Goal: Communication & Community: Answer question/provide support

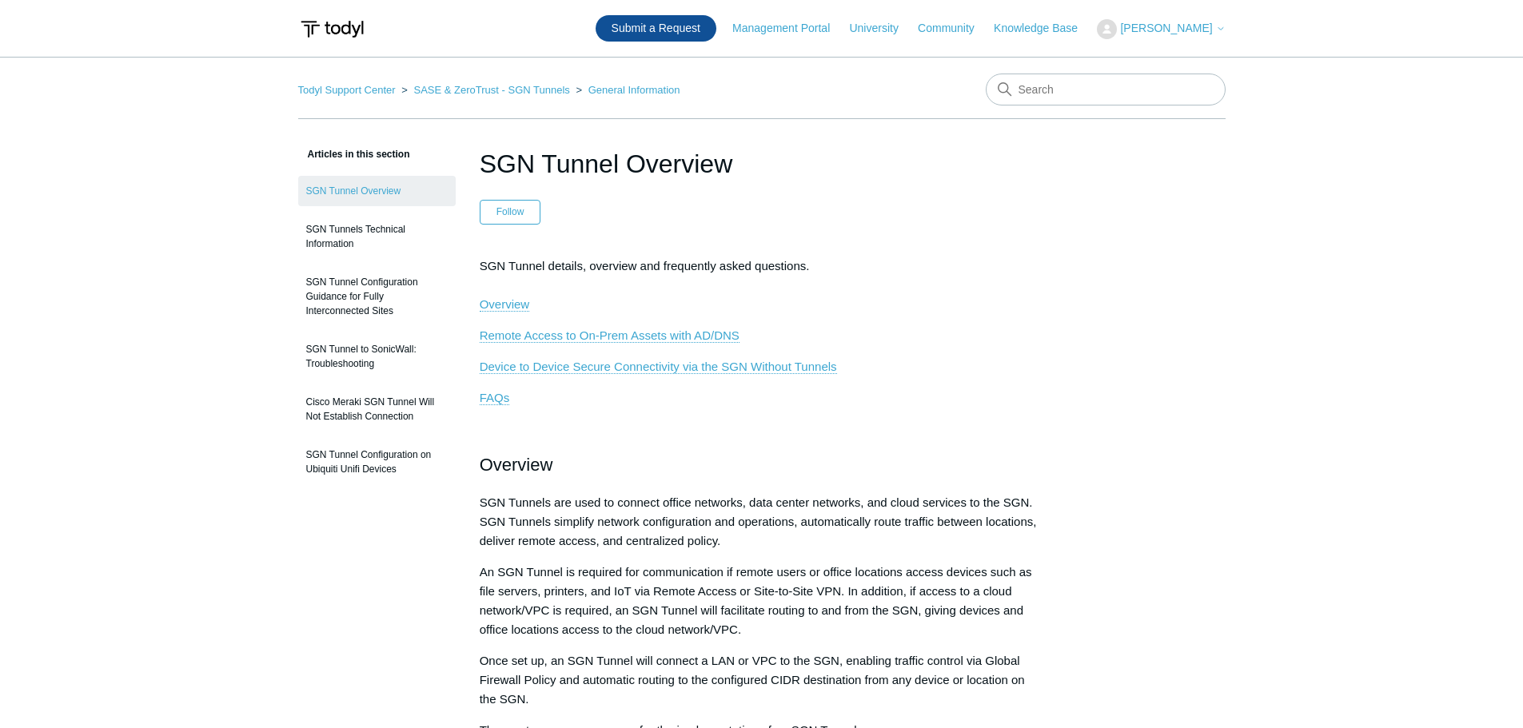
click at [687, 22] on link "Submit a Request" at bounding box center [655, 28] width 121 height 26
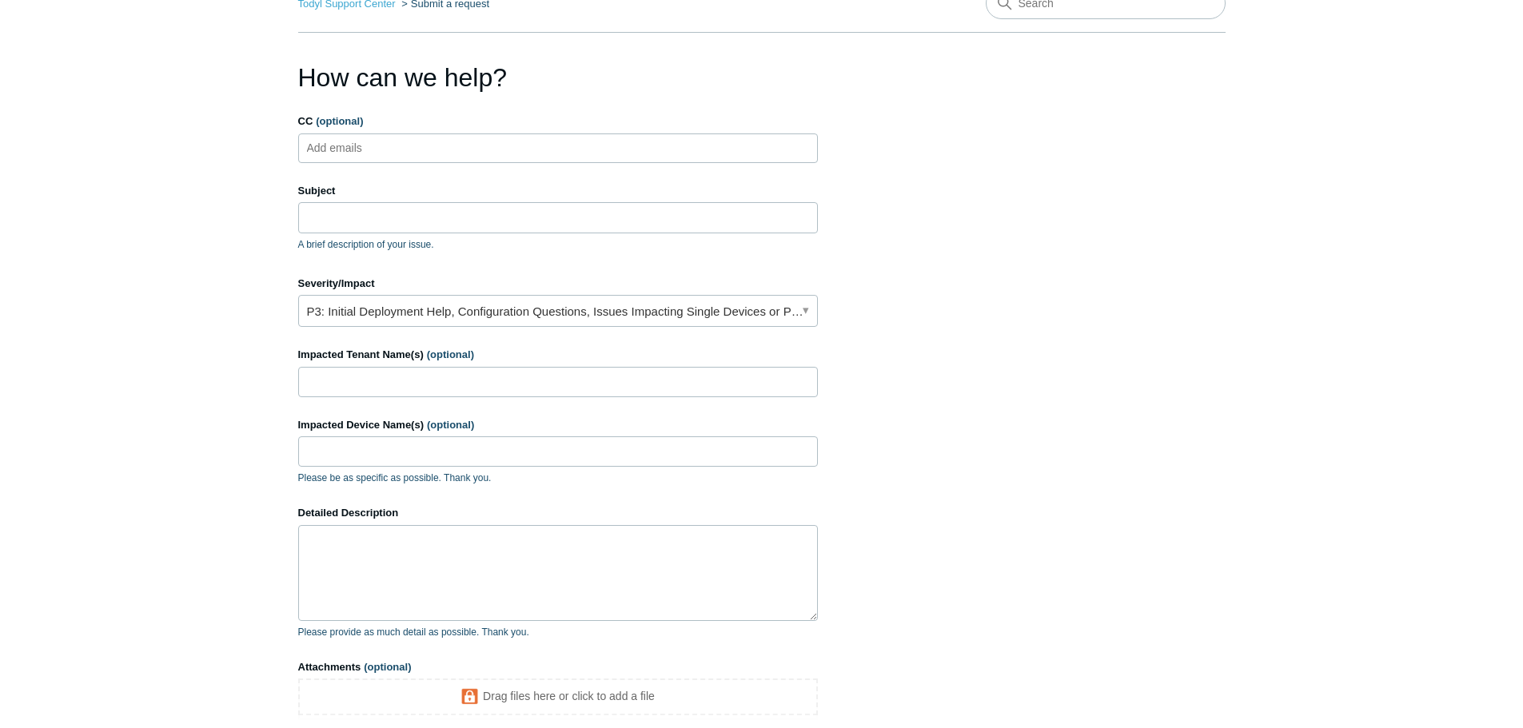
scroll to position [240, 0]
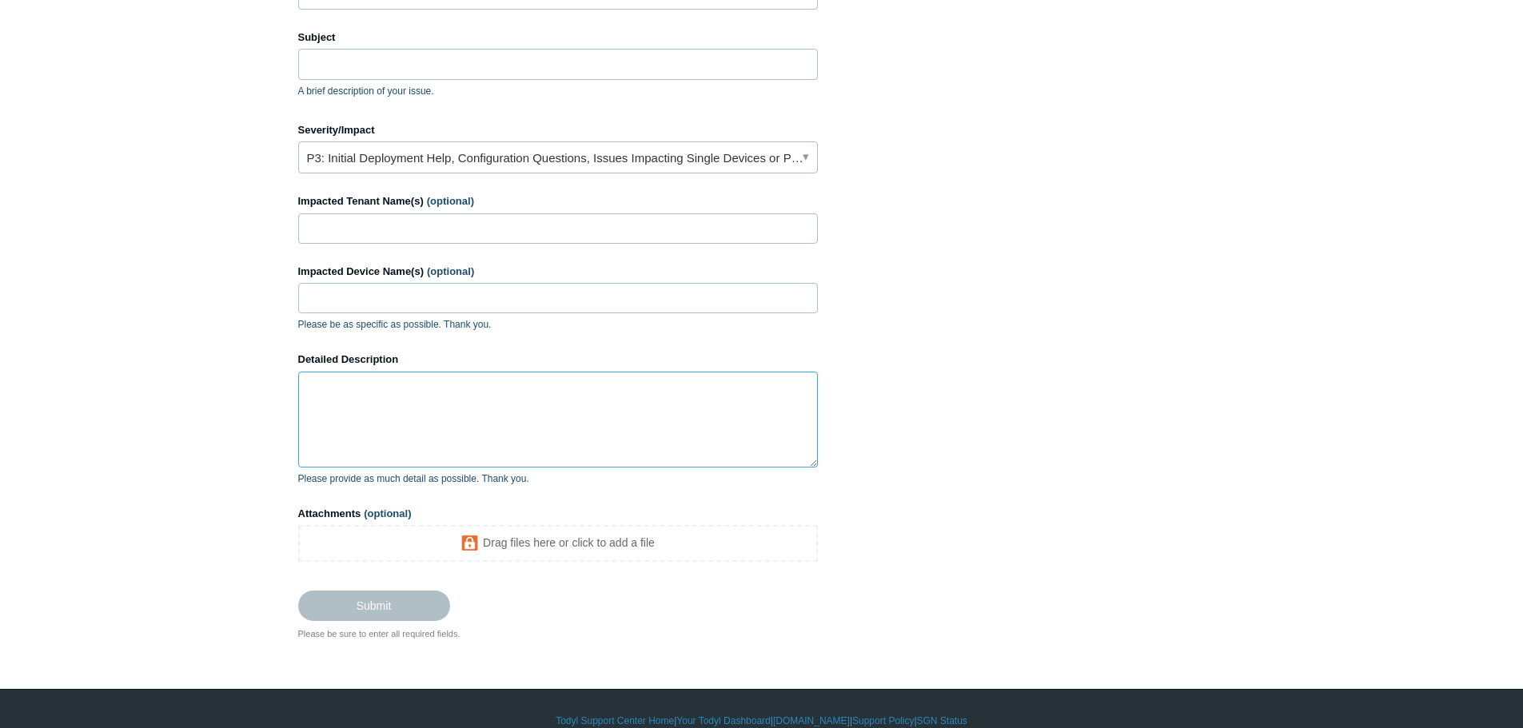
click at [400, 399] on textarea "Detailed Description" at bounding box center [558, 420] width 520 height 96
paste textarea "my mac is not passing DNS to SGN rather using my att router IP. its the issue l…"
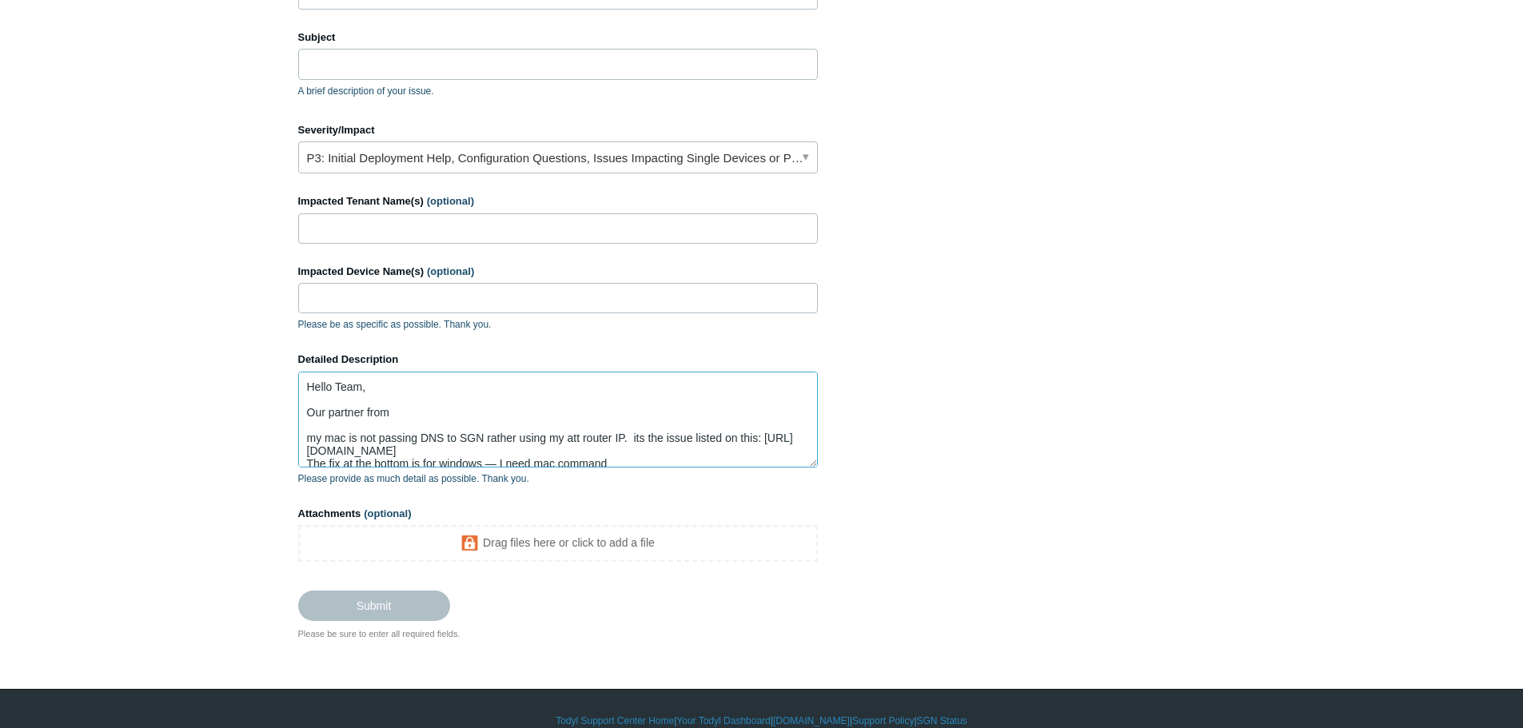
scroll to position [16, 0]
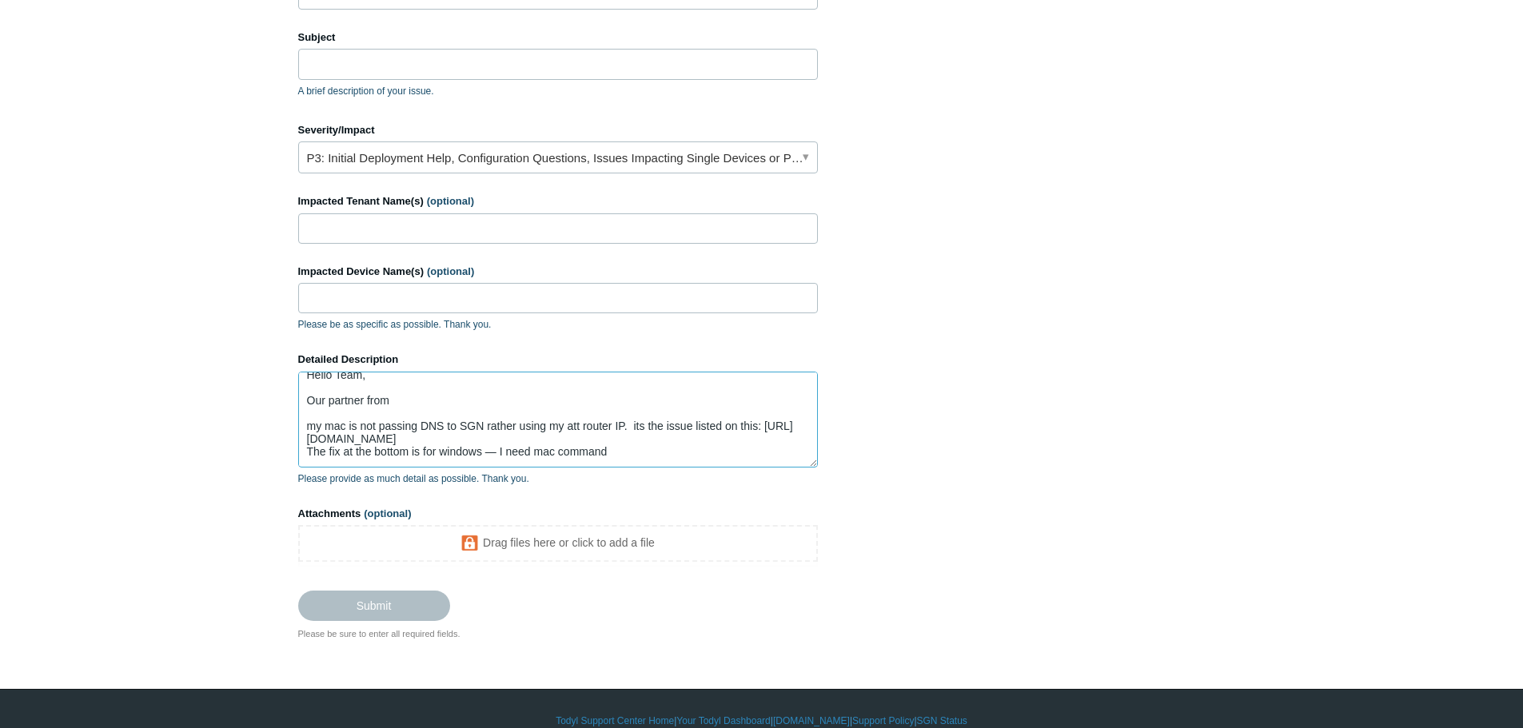
click at [417, 392] on textarea "Hello Team, Our partner from my mac is not passing DNS to SGN rather using my a…" at bounding box center [558, 420] width 520 height 96
paste textarea "Absolute Computer Solutions"
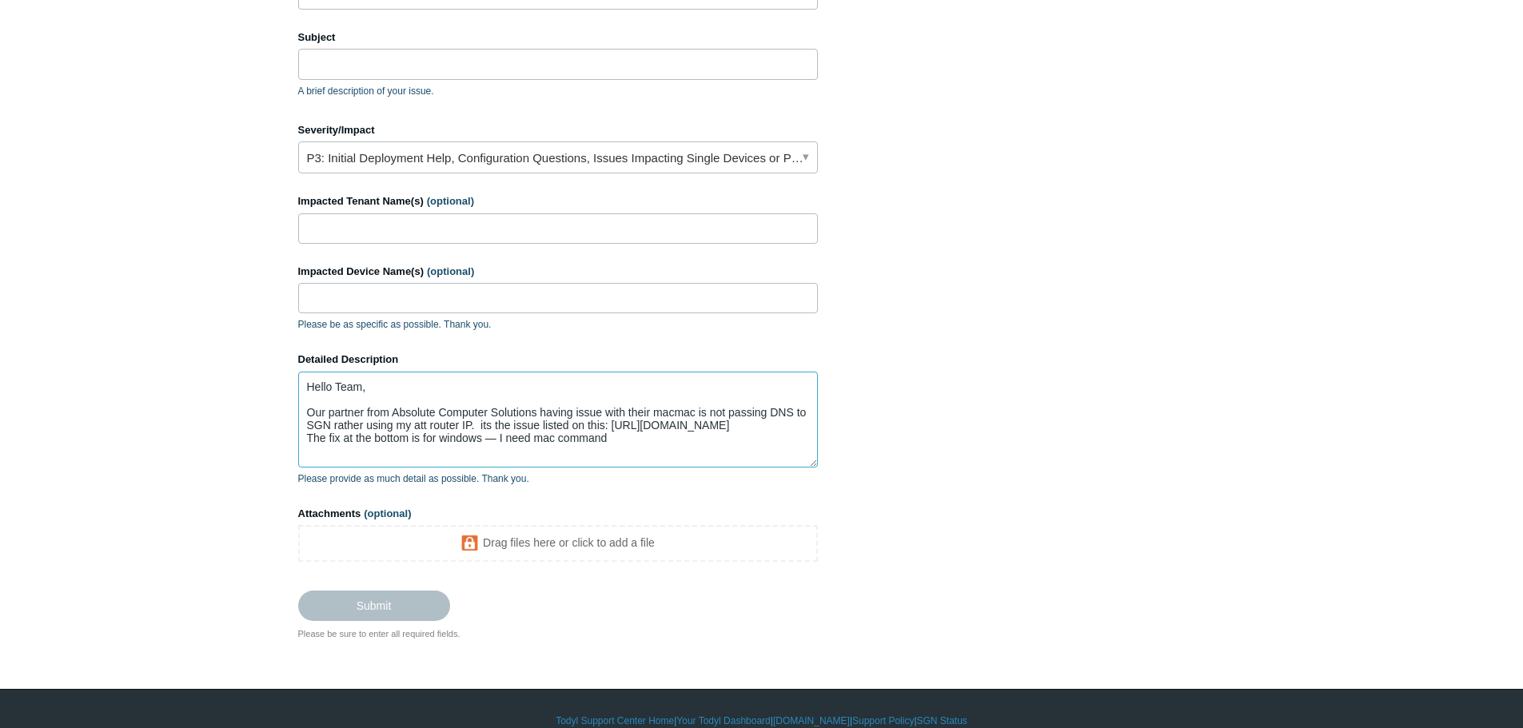
scroll to position [0, 0]
click at [428, 423] on textarea "Hello Team, Our partner from Absolute Computer Solutions having issue with thei…" at bounding box center [558, 420] width 520 height 96
drag, startPoint x: 410, startPoint y: 428, endPoint x: 399, endPoint y: 426, distance: 11.4
click at [399, 426] on textarea "Hello Team, Our partner from Absolute Computer Solutions having issue with thei…" at bounding box center [558, 420] width 520 height 96
click at [500, 455] on textarea "Hello Team, Our partner from Absolute Computer Solutions having issue with thei…" at bounding box center [558, 420] width 520 height 96
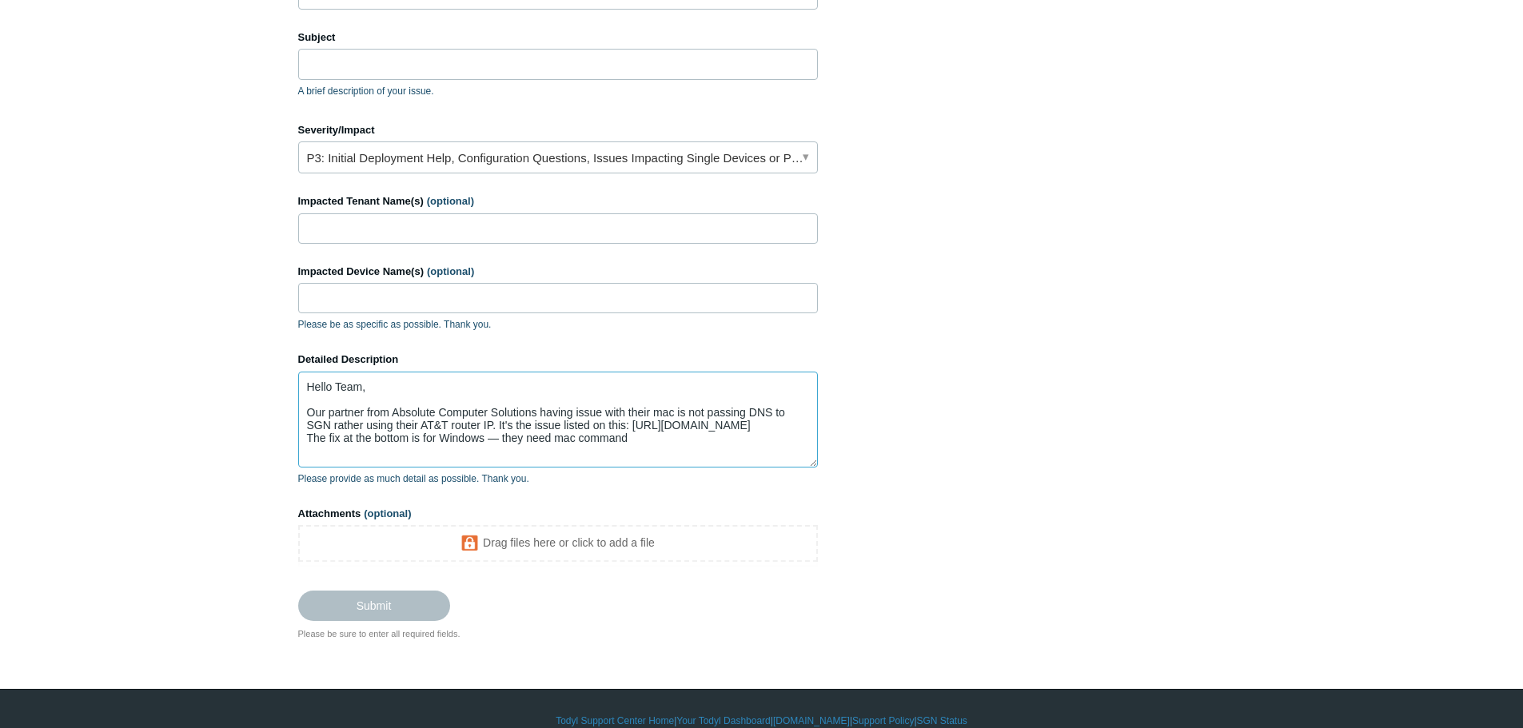
click at [639, 450] on textarea "Hello Team, Our partner from Absolute Computer Solutions having issue with thei…" at bounding box center [558, 420] width 520 height 96
drag, startPoint x: 497, startPoint y: 426, endPoint x: 663, endPoint y: 464, distance: 169.8
click at [663, 464] on textarea "Hello Team, Our partner from Absolute Computer Solutions having issue with thei…" at bounding box center [558, 420] width 520 height 96
paste textarea "A MacOS machine has the Todyl SGN agent installed, and is configured to use sec…"
paste textarea "ystem Software Overview: System Version: macOS 14.6 (23G80) Kernel Version: Dar…"
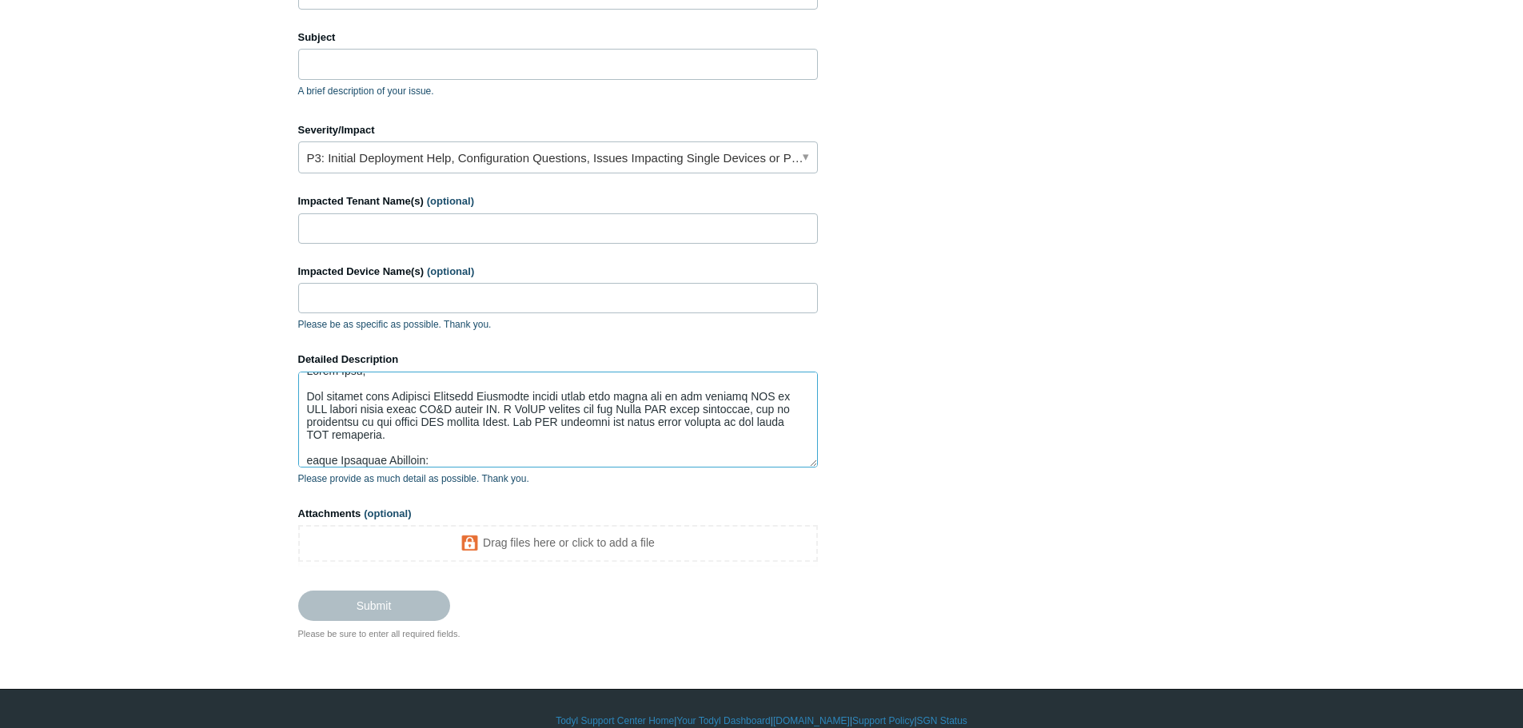
scroll to position [389, 0]
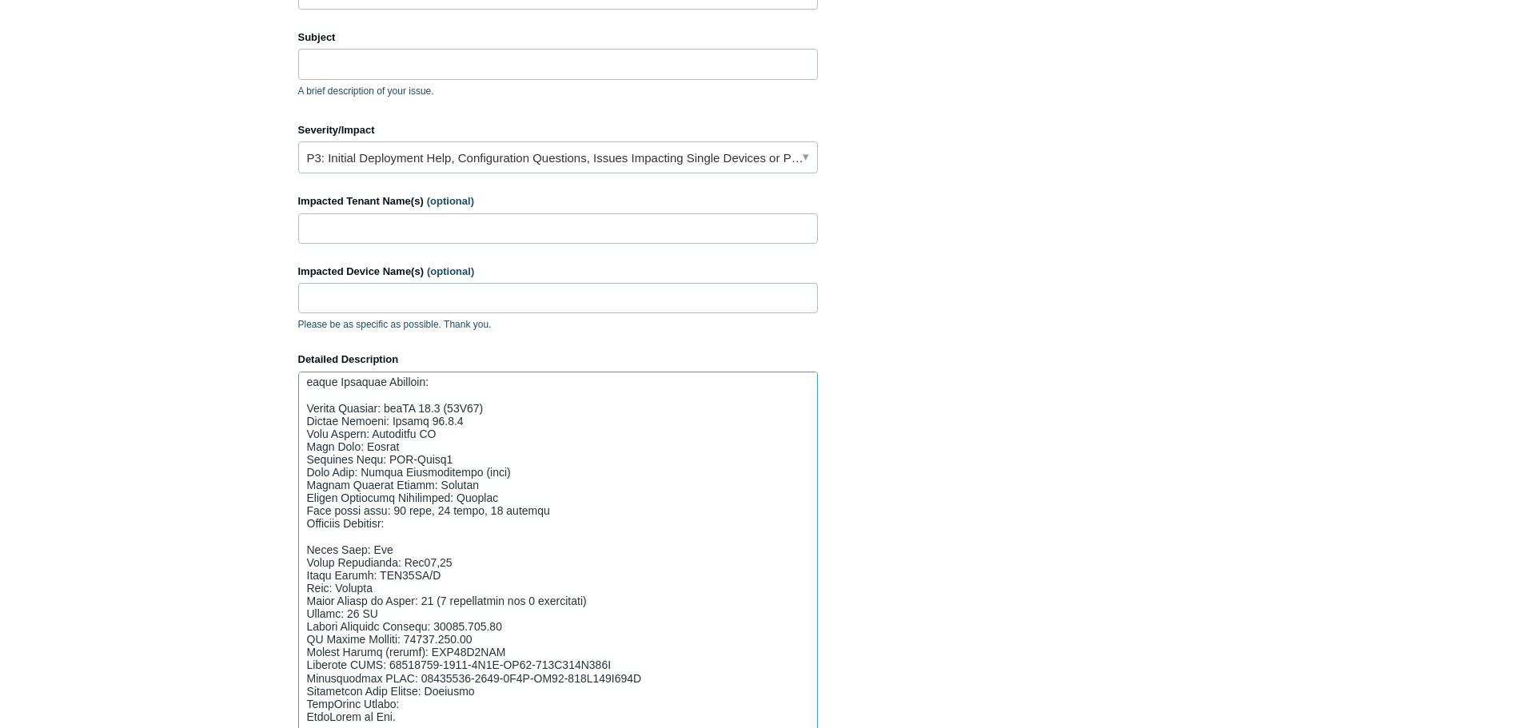
drag, startPoint x: 809, startPoint y: 463, endPoint x: 856, endPoint y: 766, distance: 306.6
click at [856, 727] on html "Skip to main content Submit a Request Management Portal University Community Kn…" at bounding box center [761, 397] width 1523 height 1274
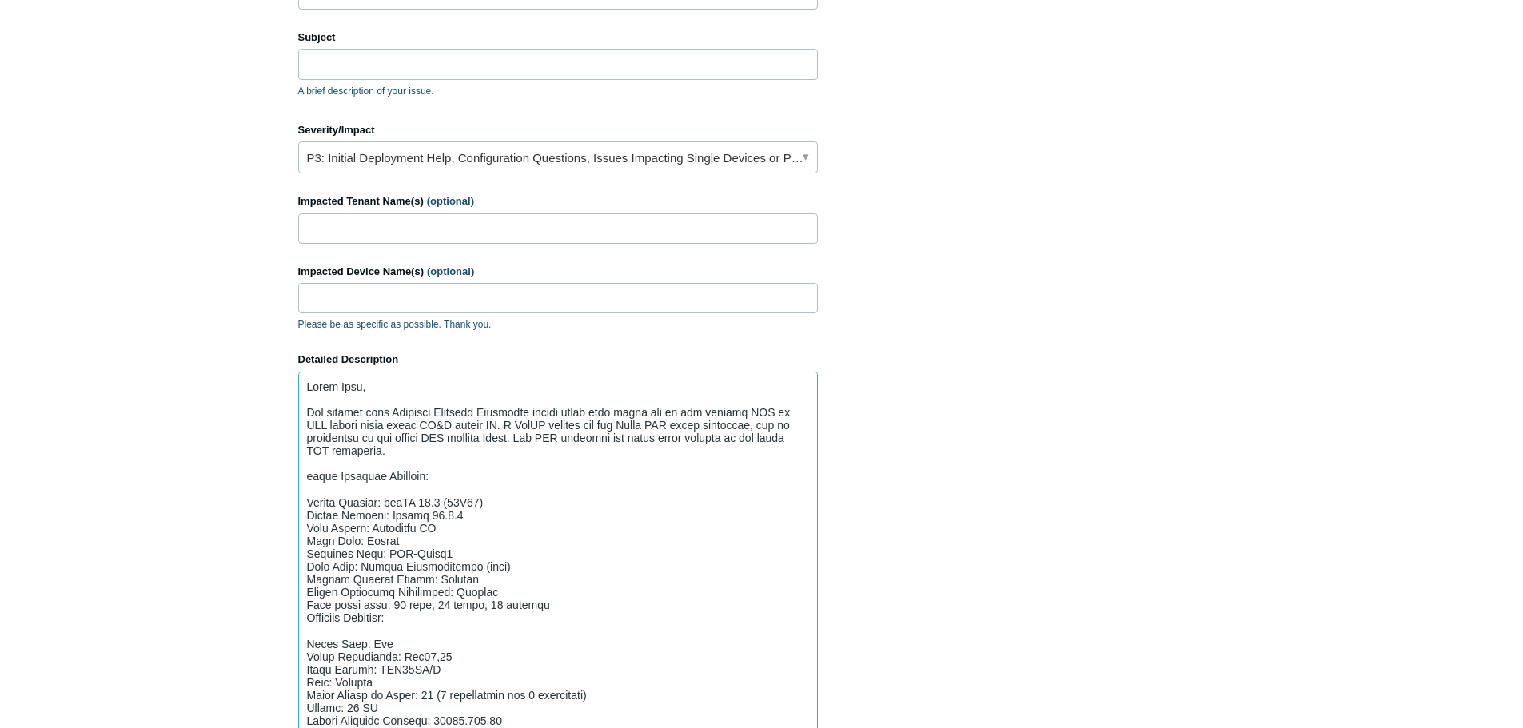
scroll to position [0, 0]
type textarea "Hello Team, Our partner from Absolute Computer Solutions having issue with thei…"
click at [381, 235] on input "Impacted Tenant Name(s) (optional)" at bounding box center [558, 228] width 520 height 30
paste input "Absolute Computer Solutions"
type input "Absolute Computer Solutions"
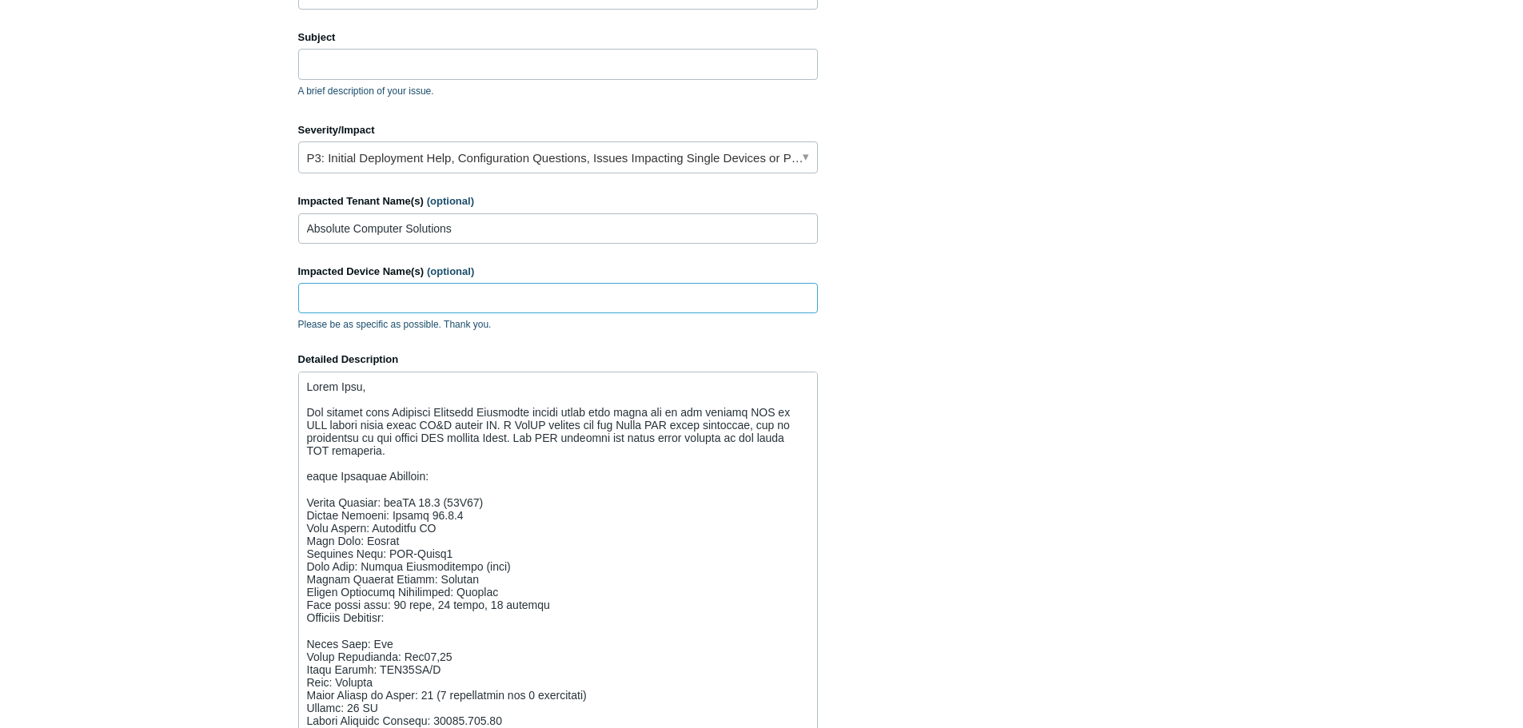
click at [351, 289] on input "Impacted Device Name(s) (optional)" at bounding box center [558, 298] width 520 height 30
click at [443, 528] on textarea "Detailed Description" at bounding box center [558, 571] width 520 height 399
drag, startPoint x: 457, startPoint y: 552, endPoint x: 396, endPoint y: 554, distance: 61.6
click at [396, 554] on textarea "Detailed Description" at bounding box center [558, 571] width 520 height 399
click at [348, 283] on input "Impacted Device Name(s) (optional)" at bounding box center [558, 298] width 520 height 30
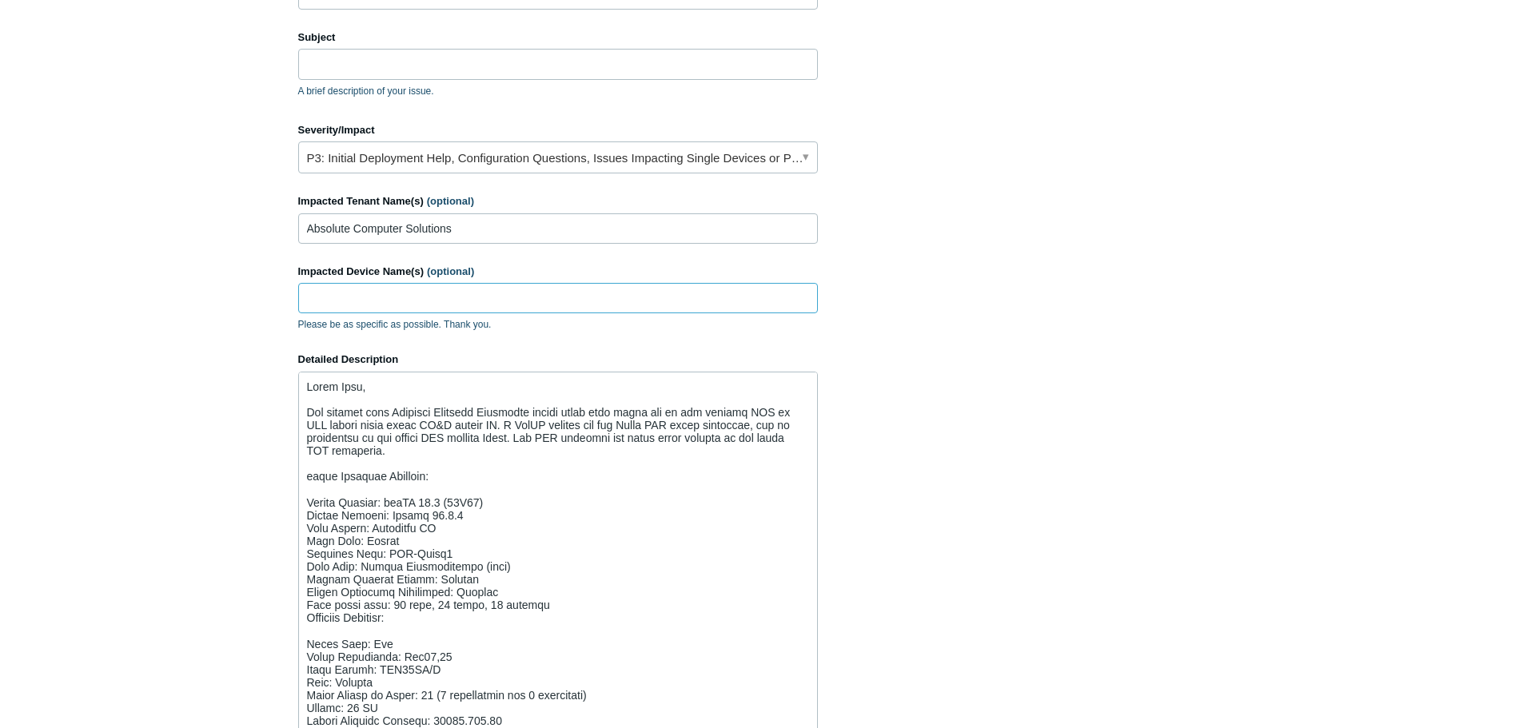
paste input "ACS-David2"
type input "ACS-David2"
click at [862, 319] on section "How can we help? CC (optional) Add emails Subject A brief description of your i…" at bounding box center [761, 424] width 927 height 1039
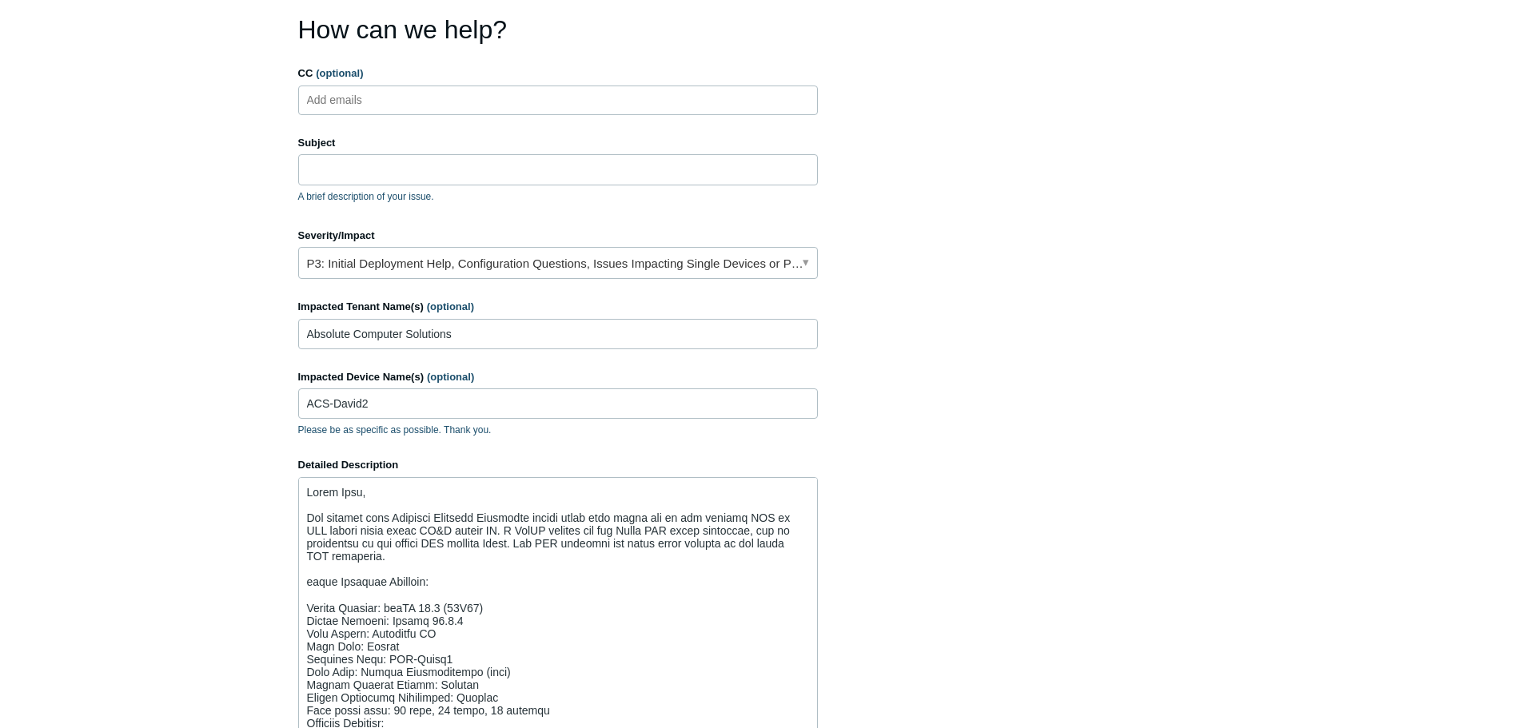
scroll to position [80, 0]
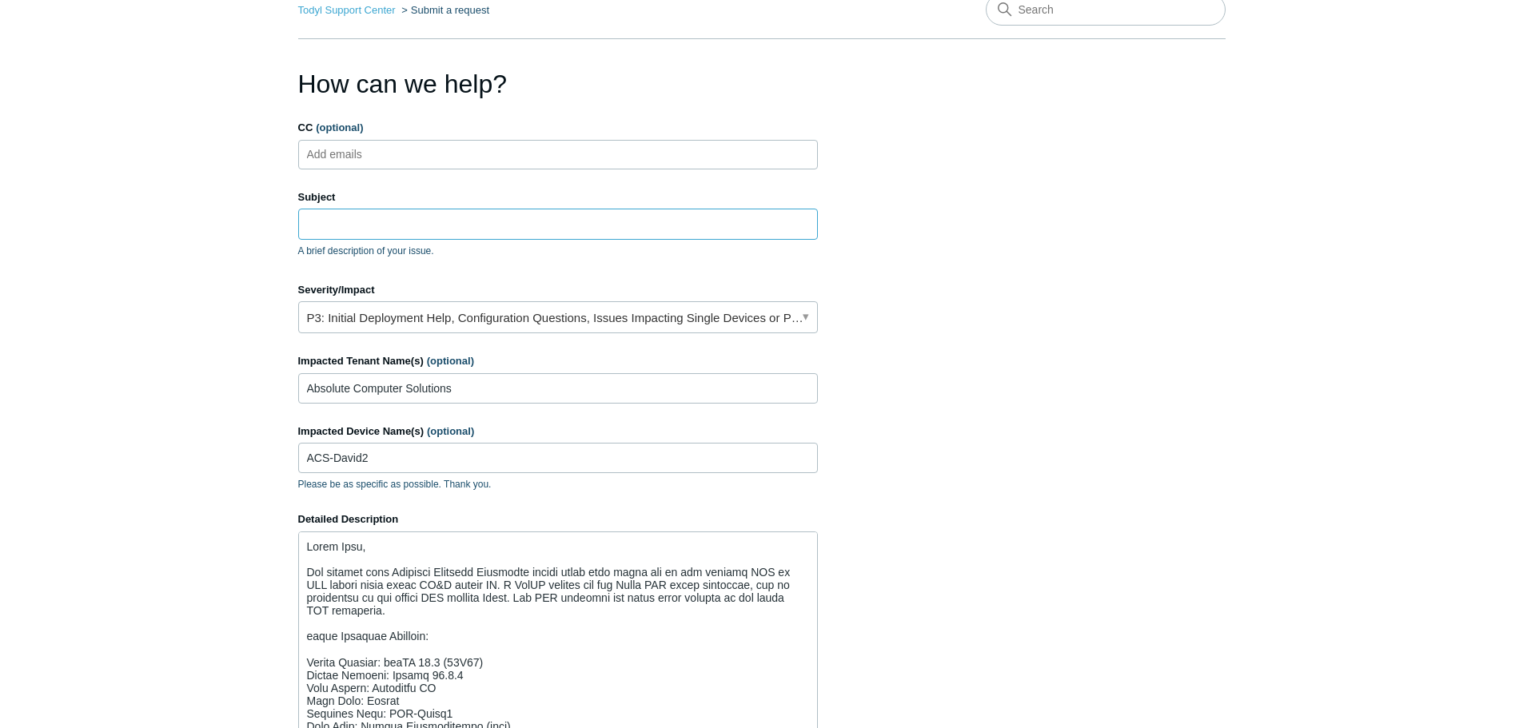
click at [339, 216] on input "Subject" at bounding box center [558, 224] width 520 height 30
paste input "todyl - Sase DNS on Mac - not working"
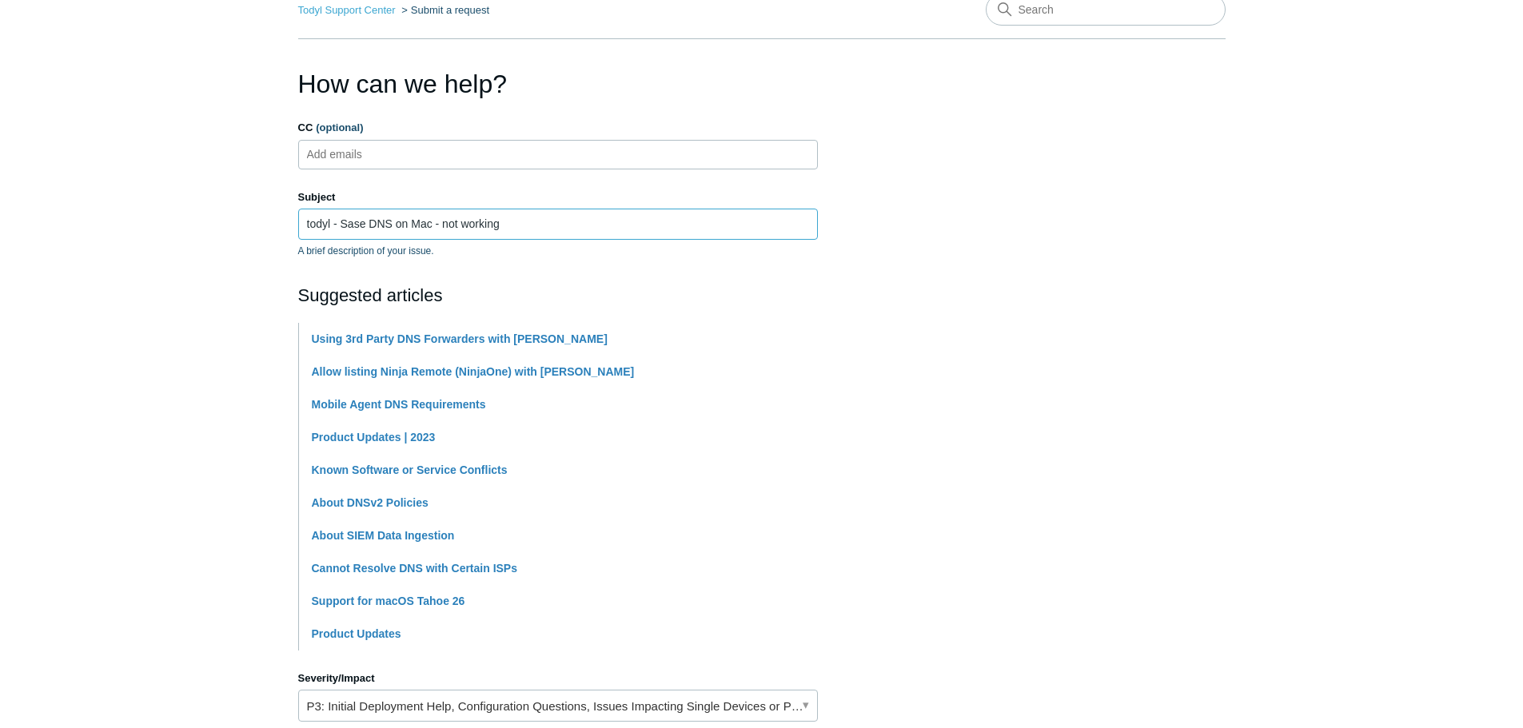
click at [304, 229] on input "todyl - Sase DNS on Mac - not working" at bounding box center [558, 224] width 520 height 30
paste input "PAX19447262"
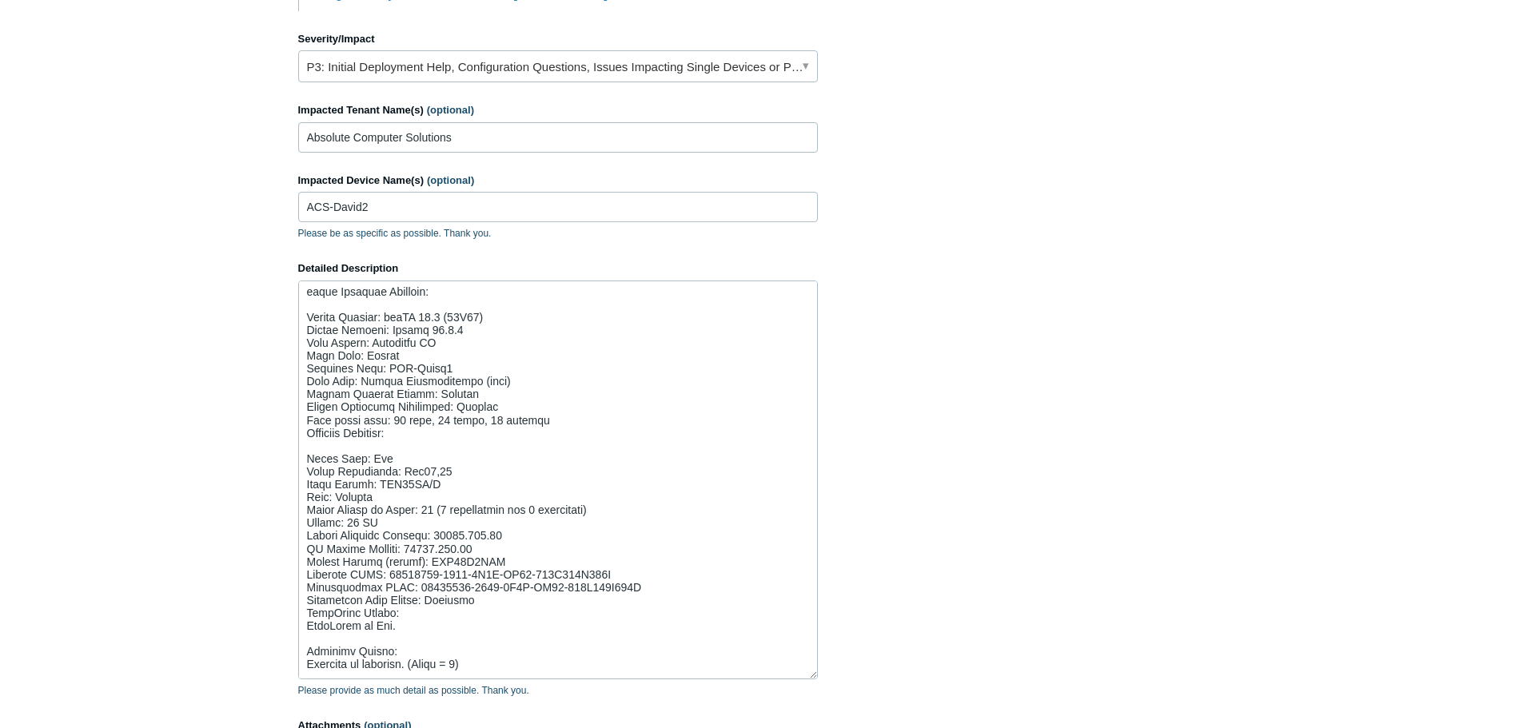
scroll to position [0, 0]
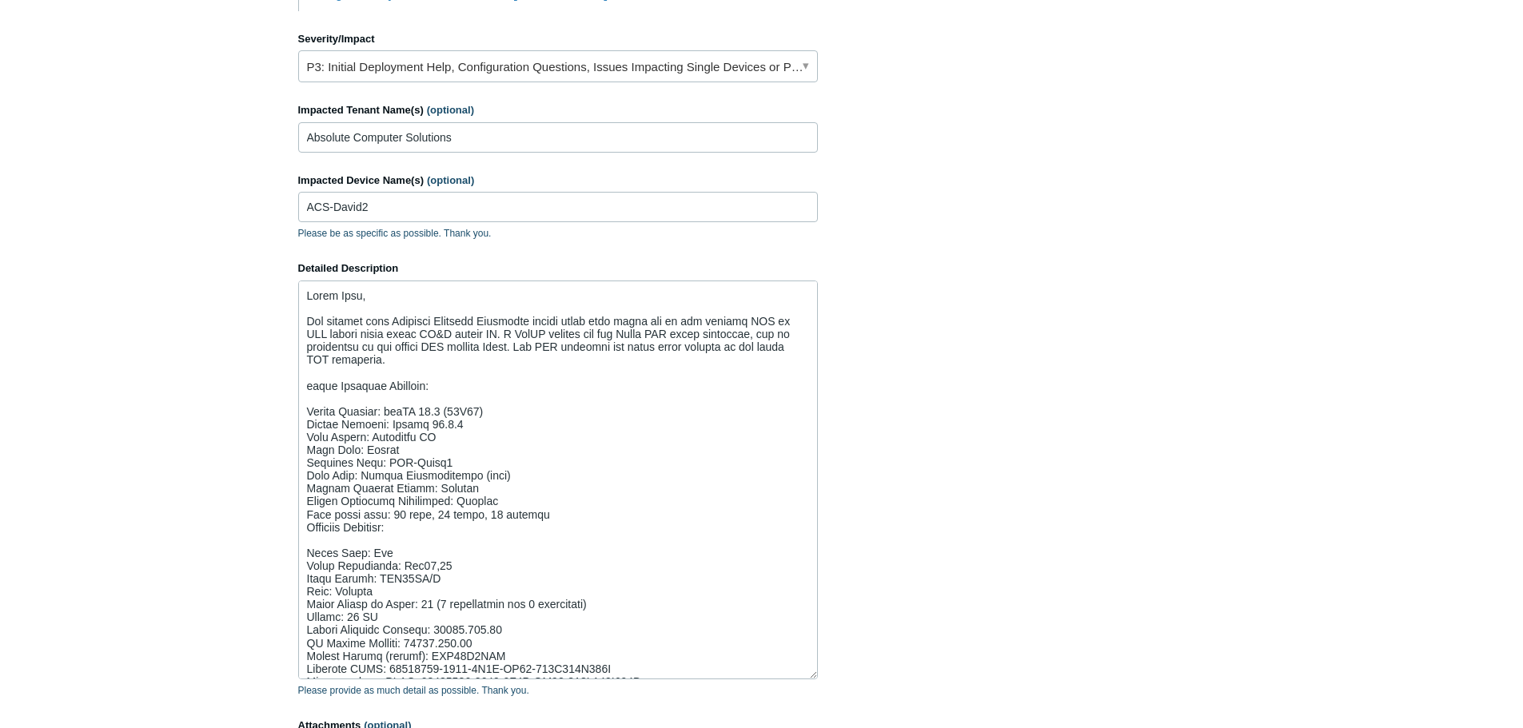
type input "PAX19447262 todyl - Sase DNS on Mac - not working"
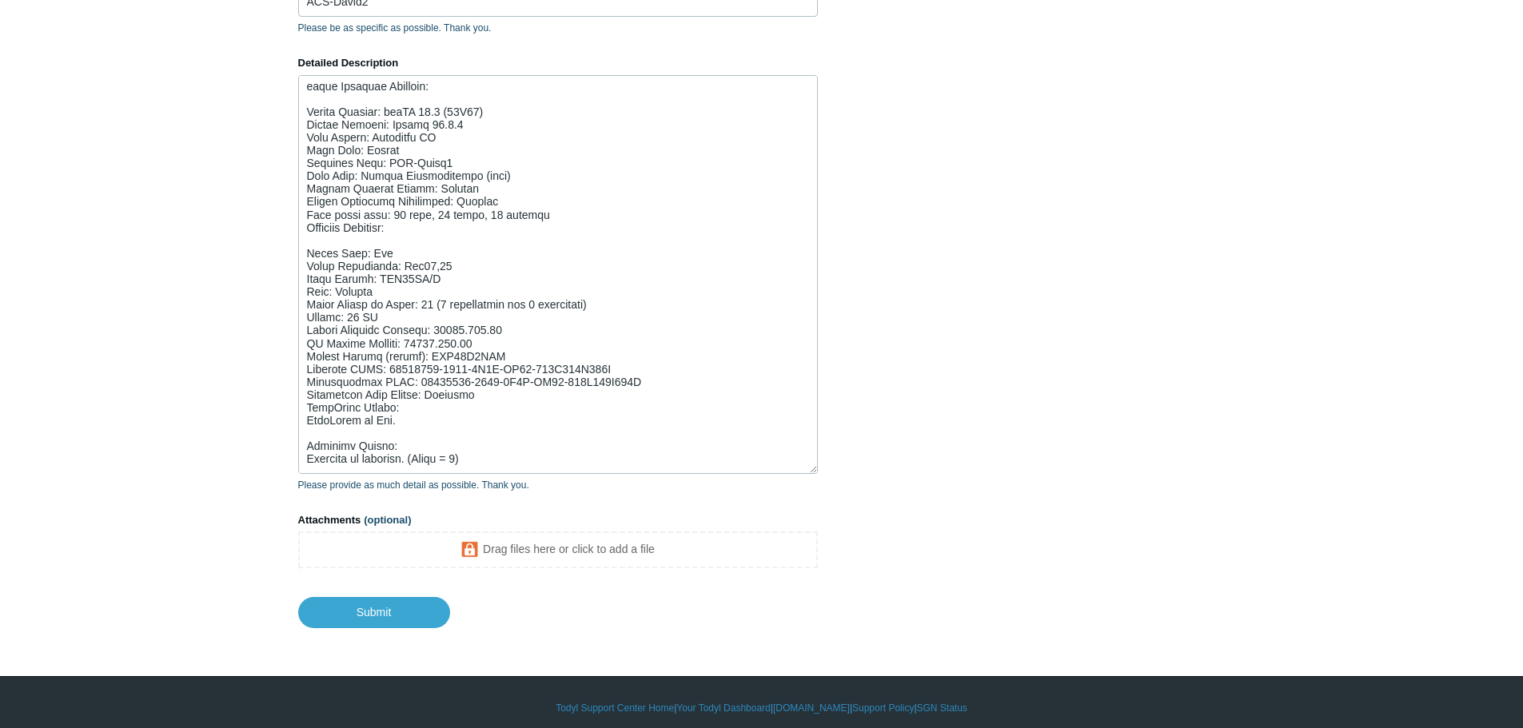
scroll to position [935, 0]
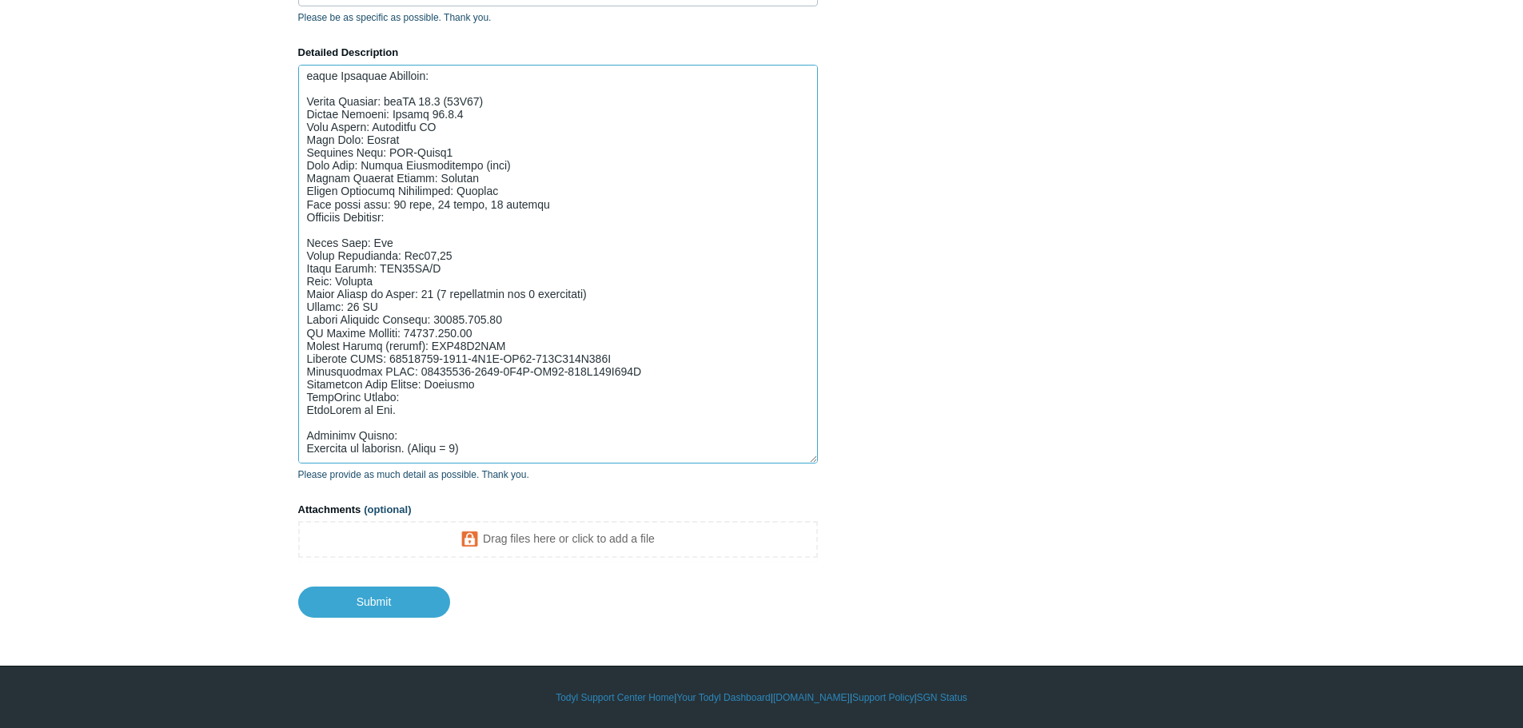
click at [499, 440] on textarea "Detailed Description" at bounding box center [558, 264] width 520 height 399
click at [499, 449] on textarea "Detailed Description" at bounding box center [558, 264] width 520 height 399
paste textarea "--KB Articles Referenced: Include any articles and KBs referenced or utilized. …"
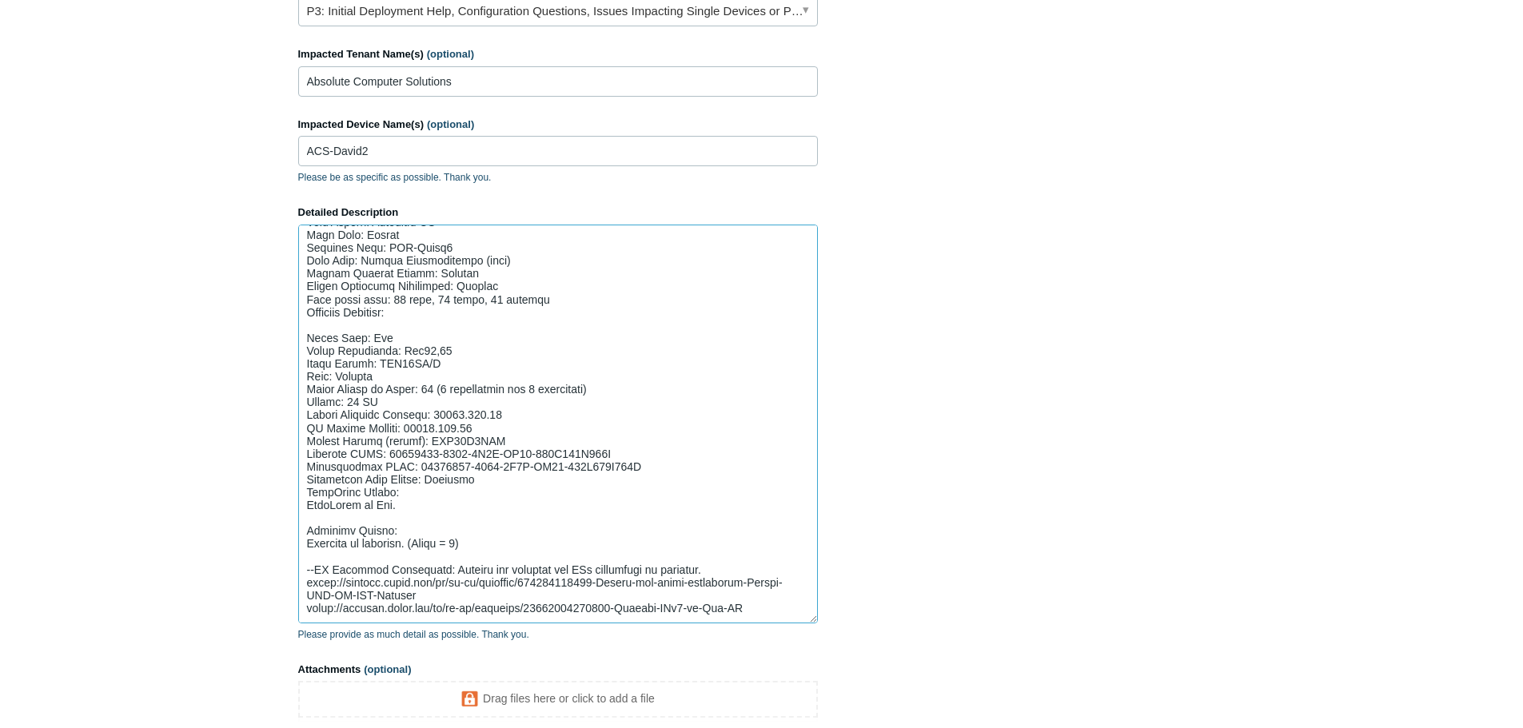
scroll to position [0, 0]
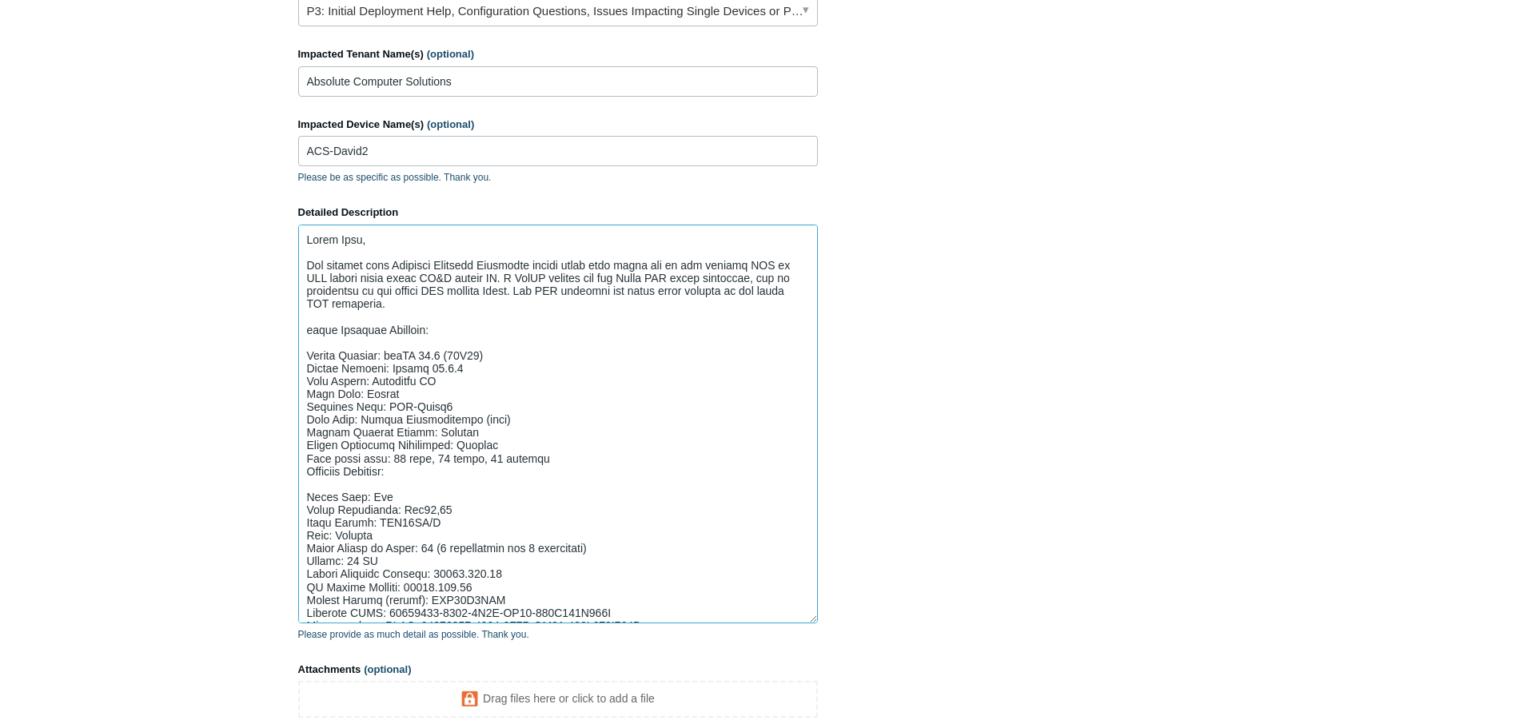
click at [432, 311] on textarea "Detailed Description" at bounding box center [558, 424] width 520 height 399
click at [428, 305] on textarea "Detailed Description" at bounding box center [558, 424] width 520 height 399
click at [759, 309] on textarea "Detailed Description" at bounding box center [558, 424] width 520 height 399
paste textarea "Furthermore, the DNS is configured to use my IPv4 DNS address rather than the a…"
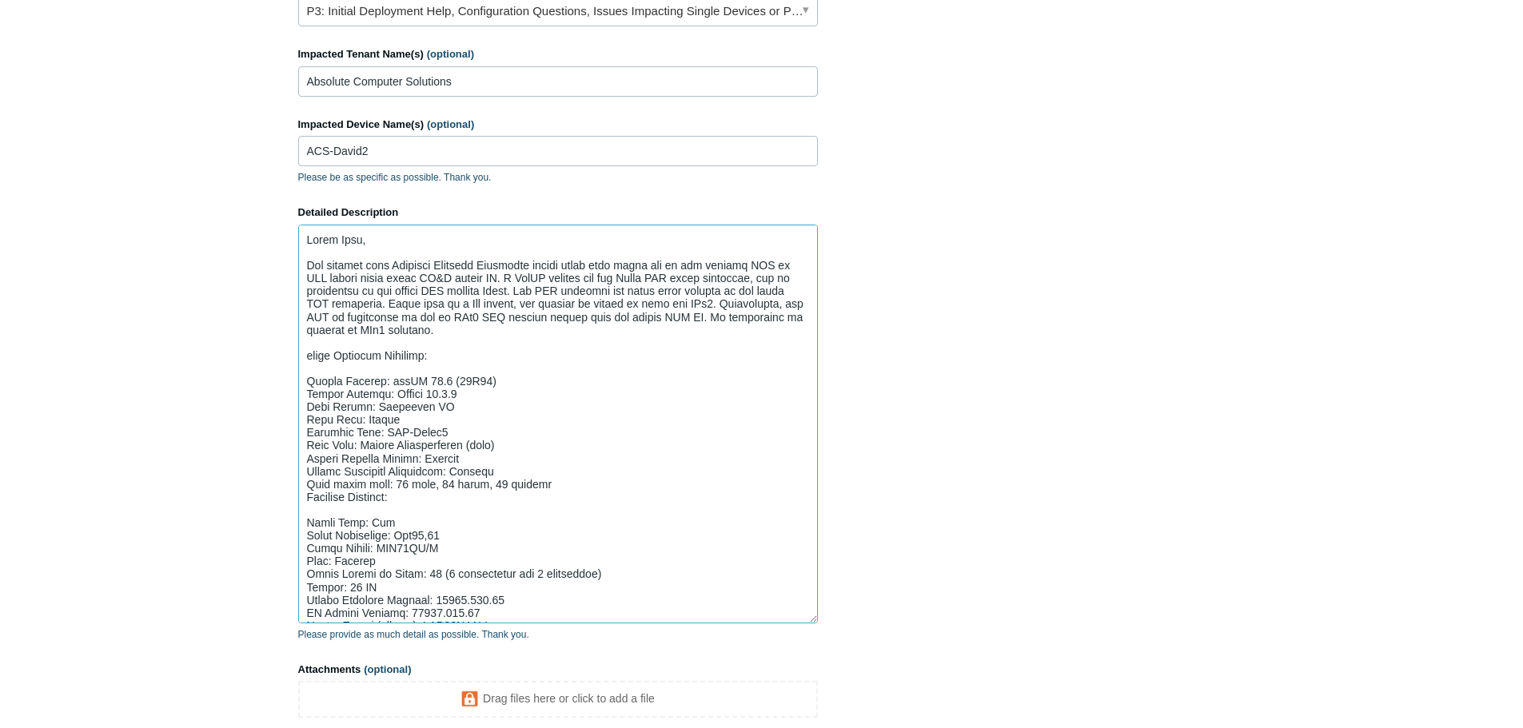
drag, startPoint x: 468, startPoint y: 319, endPoint x: 599, endPoint y: 345, distance: 133.7
click at [453, 321] on textarea "Detailed Description" at bounding box center [558, 424] width 520 height 399
drag, startPoint x: 678, startPoint y: 318, endPoint x: 647, endPoint y: 318, distance: 30.4
click at [647, 318] on textarea "Detailed Description" at bounding box center [558, 424] width 520 height 399
drag, startPoint x: 731, startPoint y: 317, endPoint x: 723, endPoint y: 319, distance: 8.9
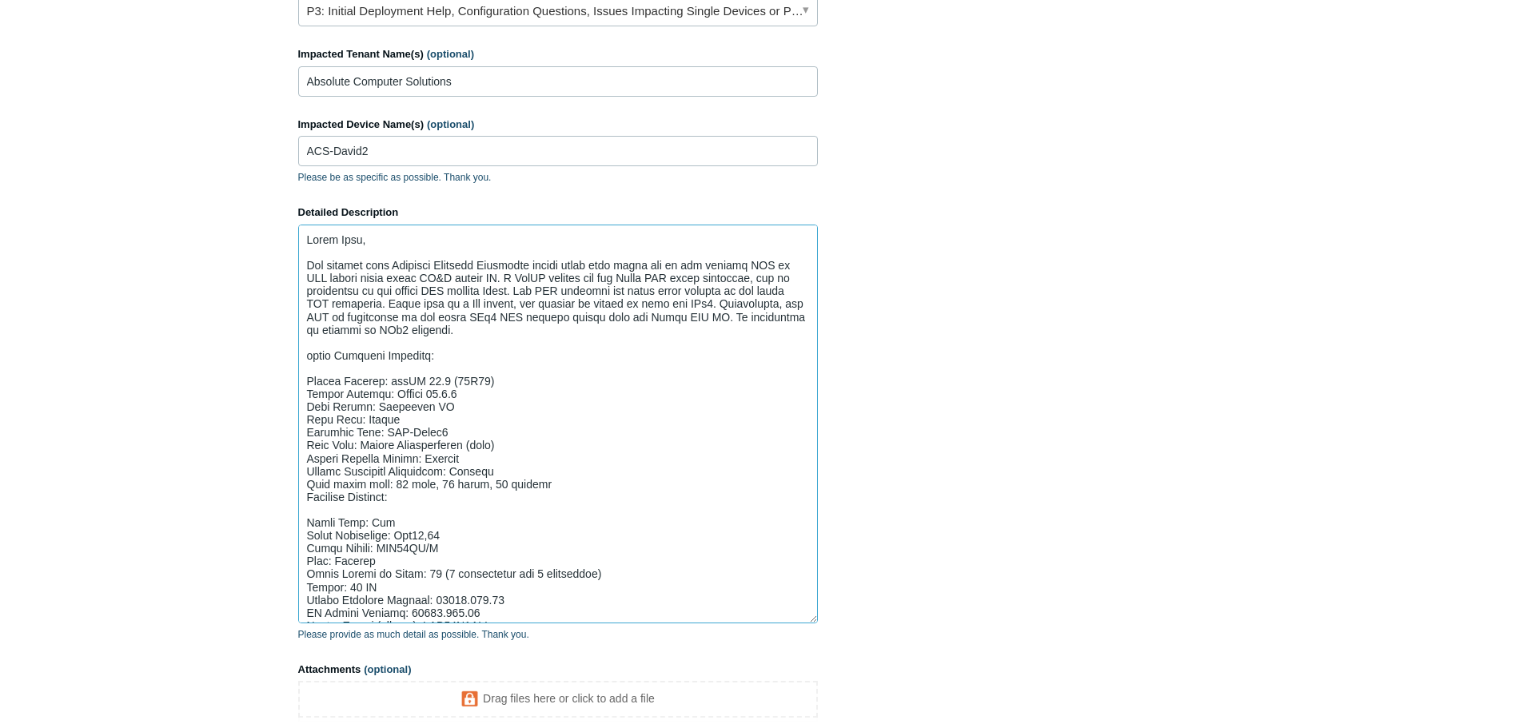
click at [723, 319] on textarea "Detailed Description" at bounding box center [558, 424] width 520 height 399
drag, startPoint x: 731, startPoint y: 304, endPoint x: 772, endPoint y: 343, distance: 56.5
click at [772, 343] on textarea "Detailed Description" at bounding box center [558, 424] width 520 height 399
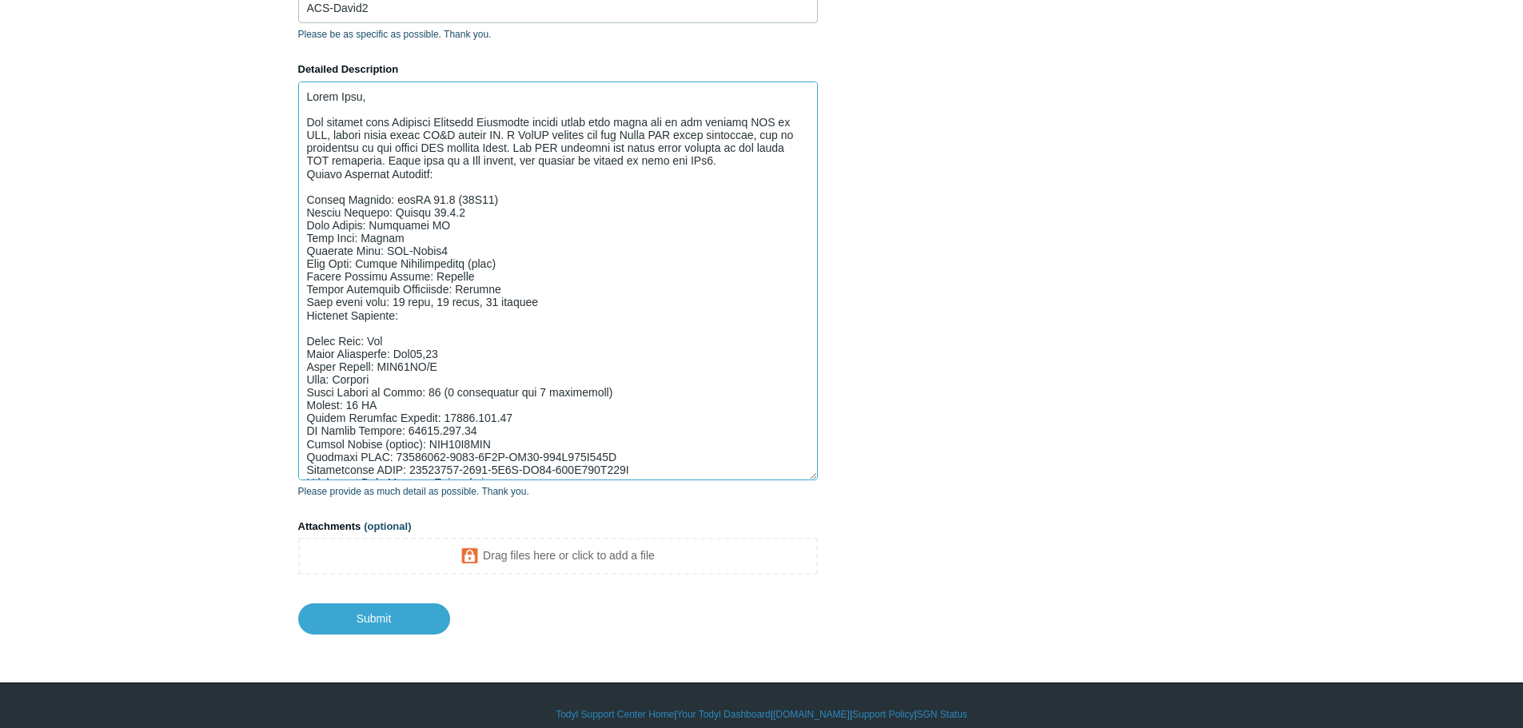
scroll to position [935, 0]
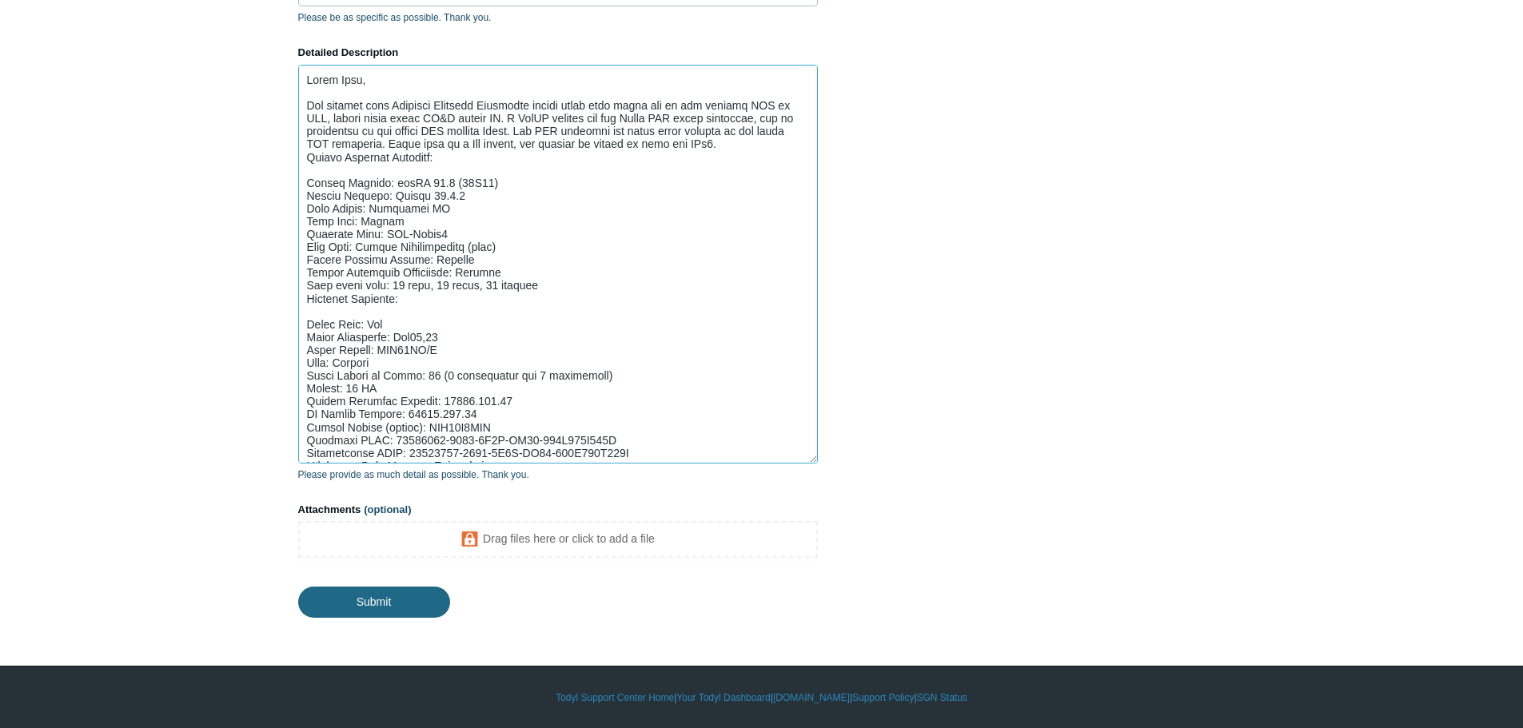
type textarea "Hello Team, Our partner from Absolute Computer Solutions having issue with thei…"
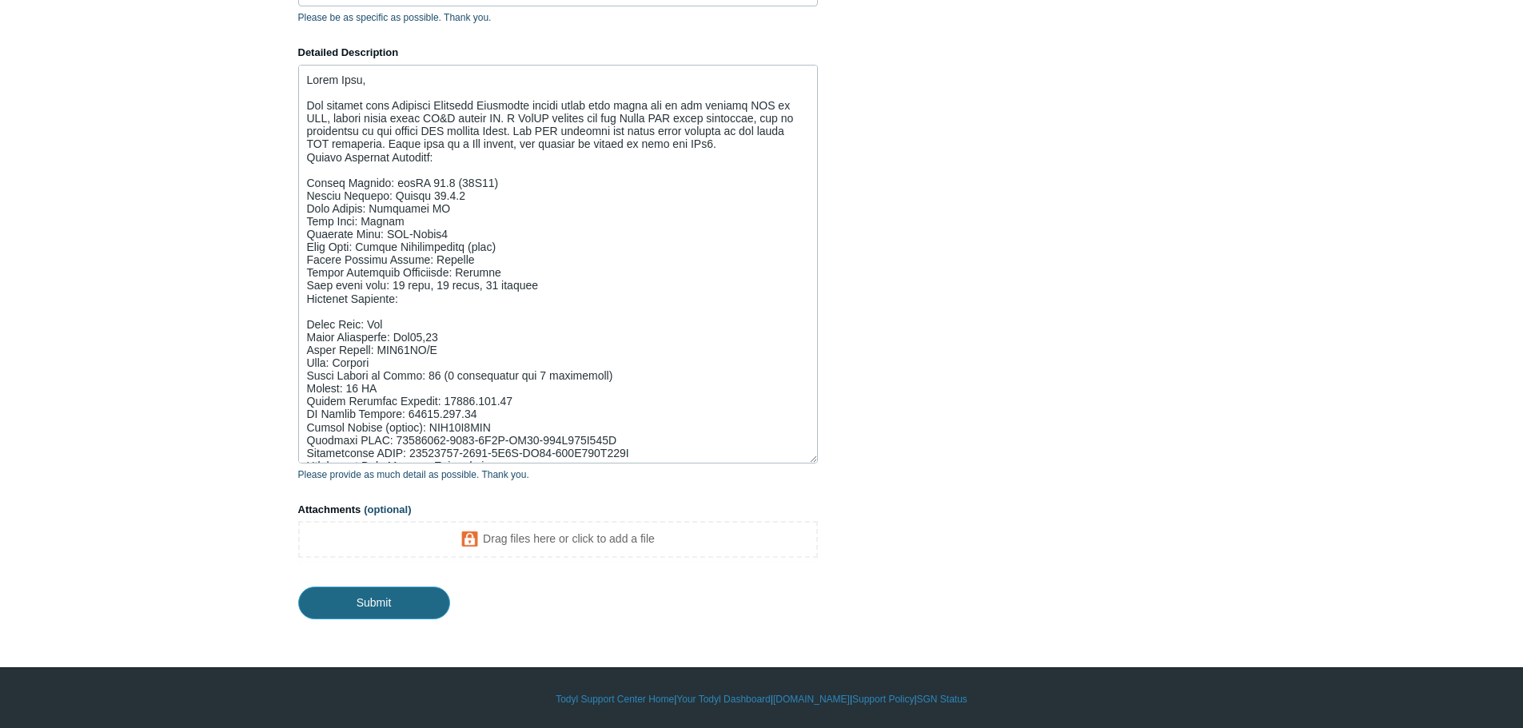
click at [393, 595] on input "Submit" at bounding box center [374, 603] width 152 height 32
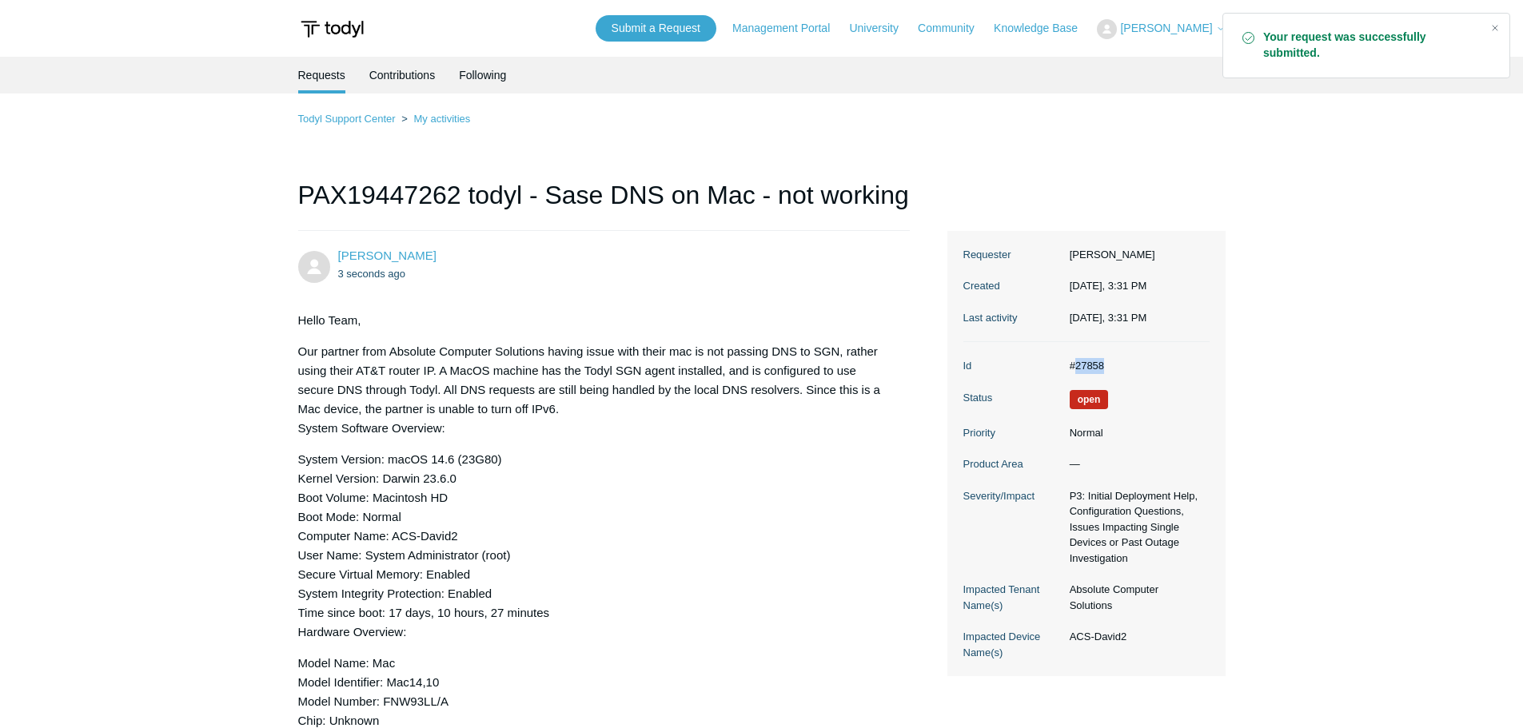
drag, startPoint x: 1074, startPoint y: 364, endPoint x: 1121, endPoint y: 363, distance: 46.4
click at [1117, 363] on dd "#27858" at bounding box center [1135, 366] width 148 height 16
copy dd "27858"
click at [1031, 30] on link "Knowledge Base" at bounding box center [1043, 28] width 100 height 17
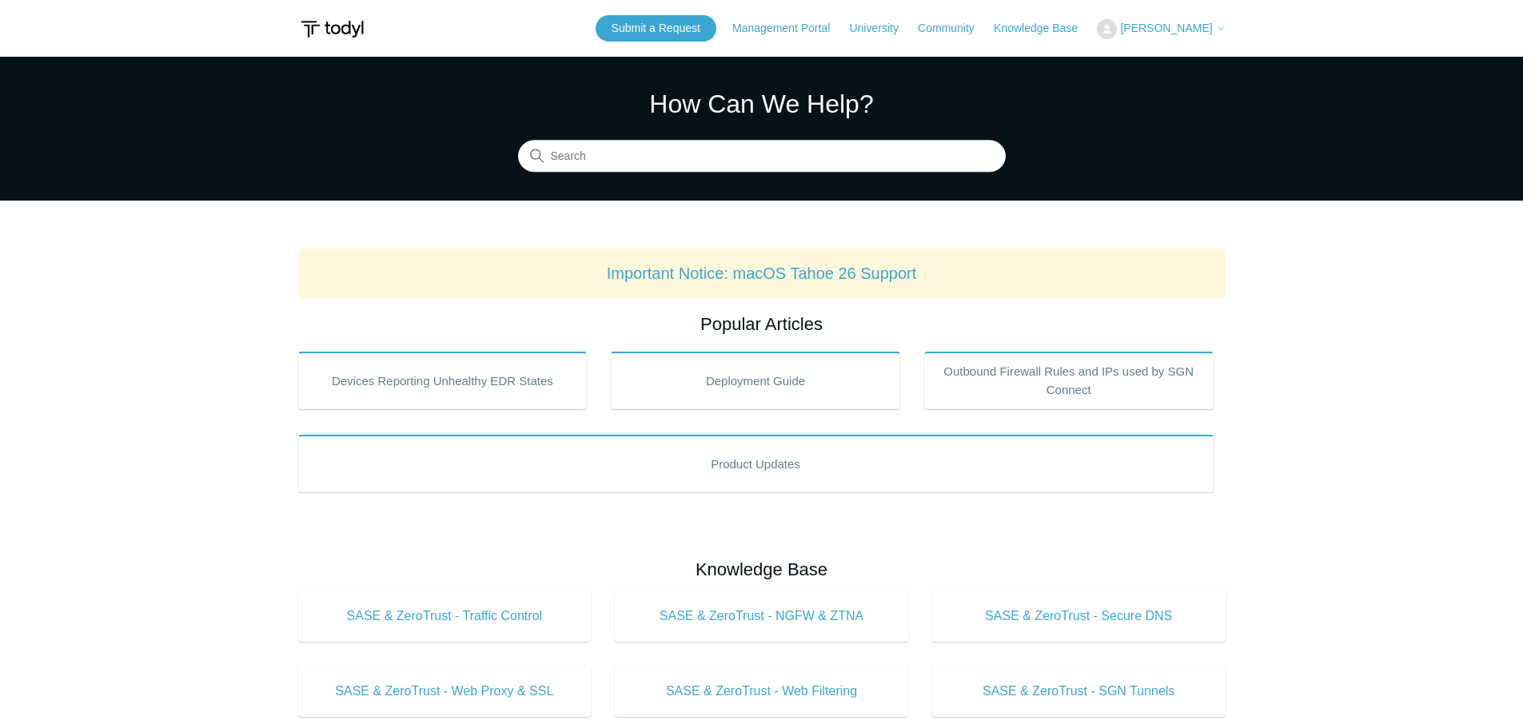
click at [1117, 25] on img at bounding box center [1107, 29] width 20 height 20
click at [1162, 53] on link "My Support Requests" at bounding box center [1175, 63] width 156 height 28
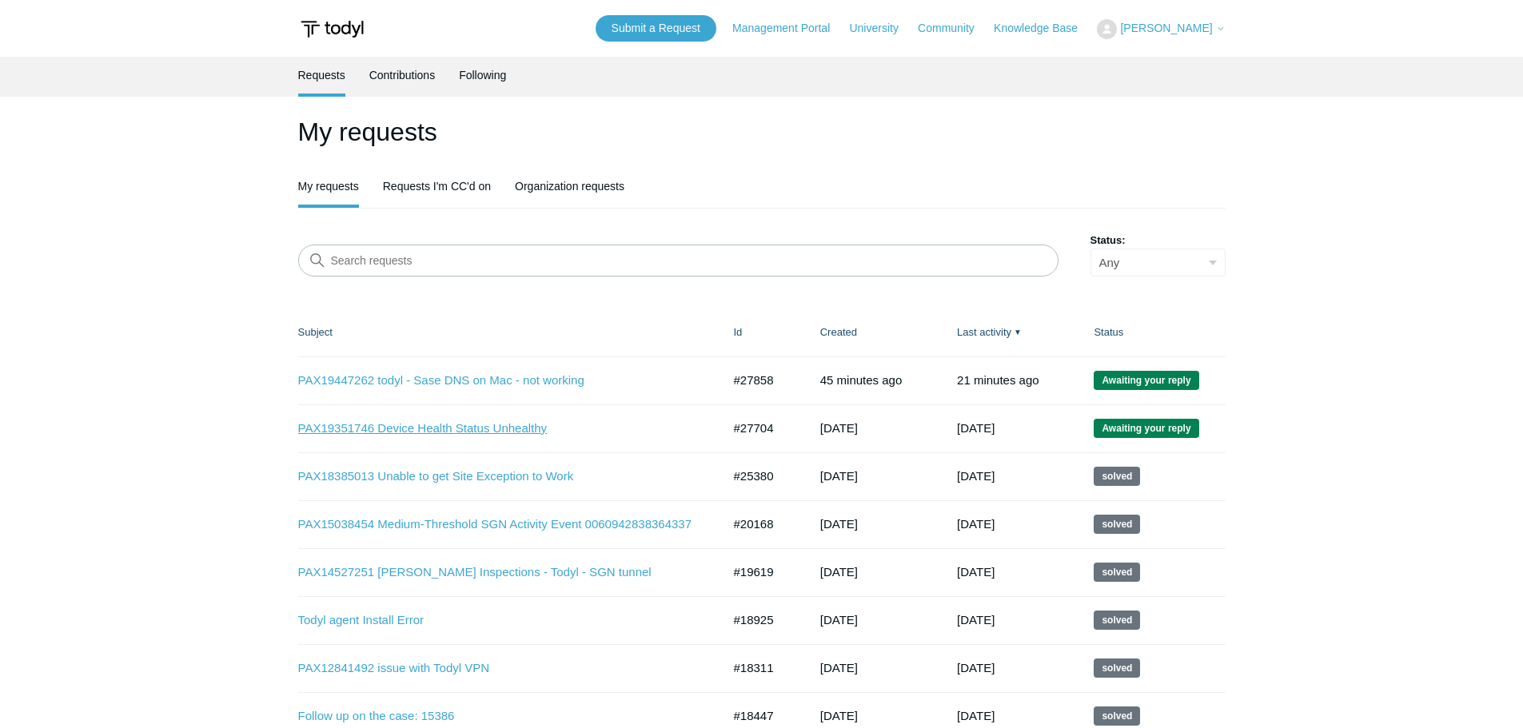
click at [436, 431] on link "PAX19351746 Device Health Status Unhealthy" at bounding box center [498, 429] width 400 height 18
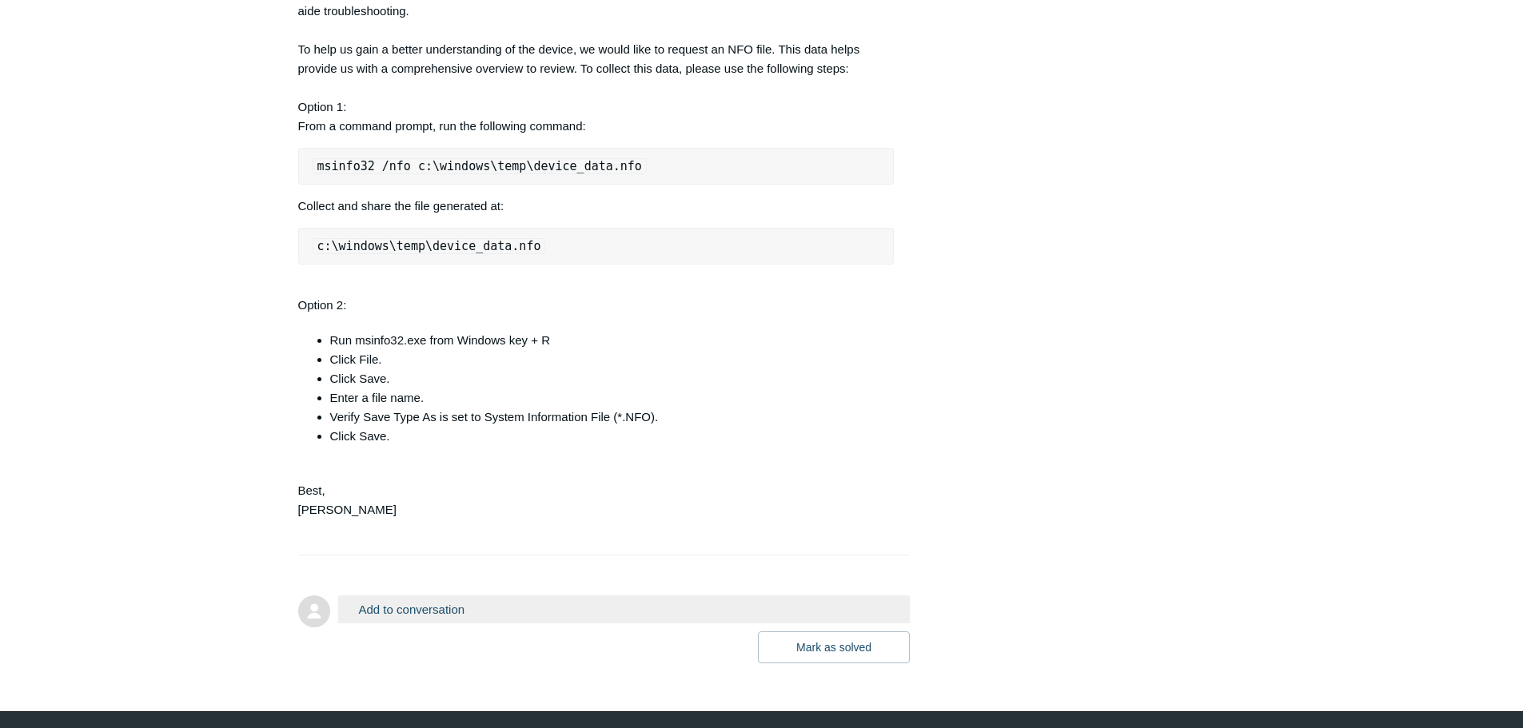
scroll to position [719, 0]
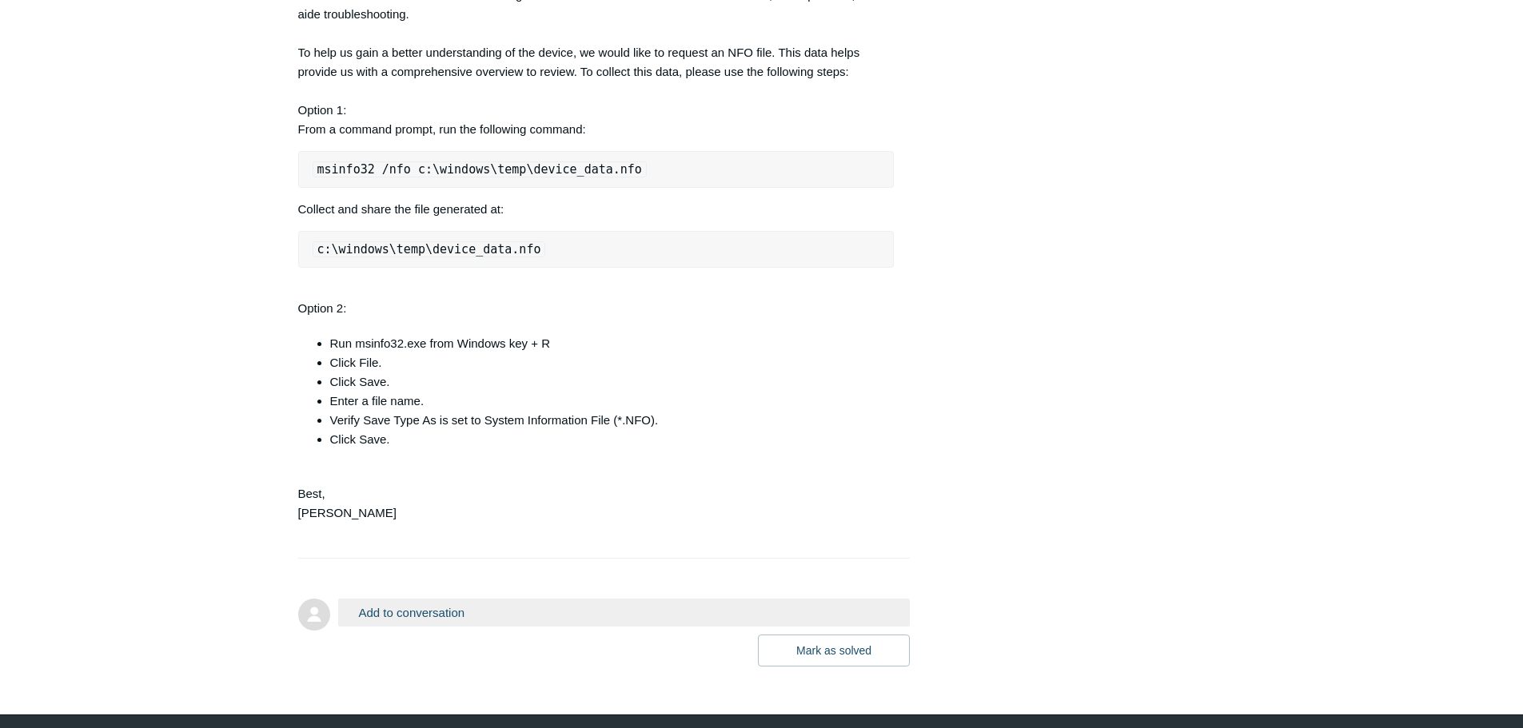
click at [474, 627] on button "Add to conversation" at bounding box center [624, 613] width 572 height 28
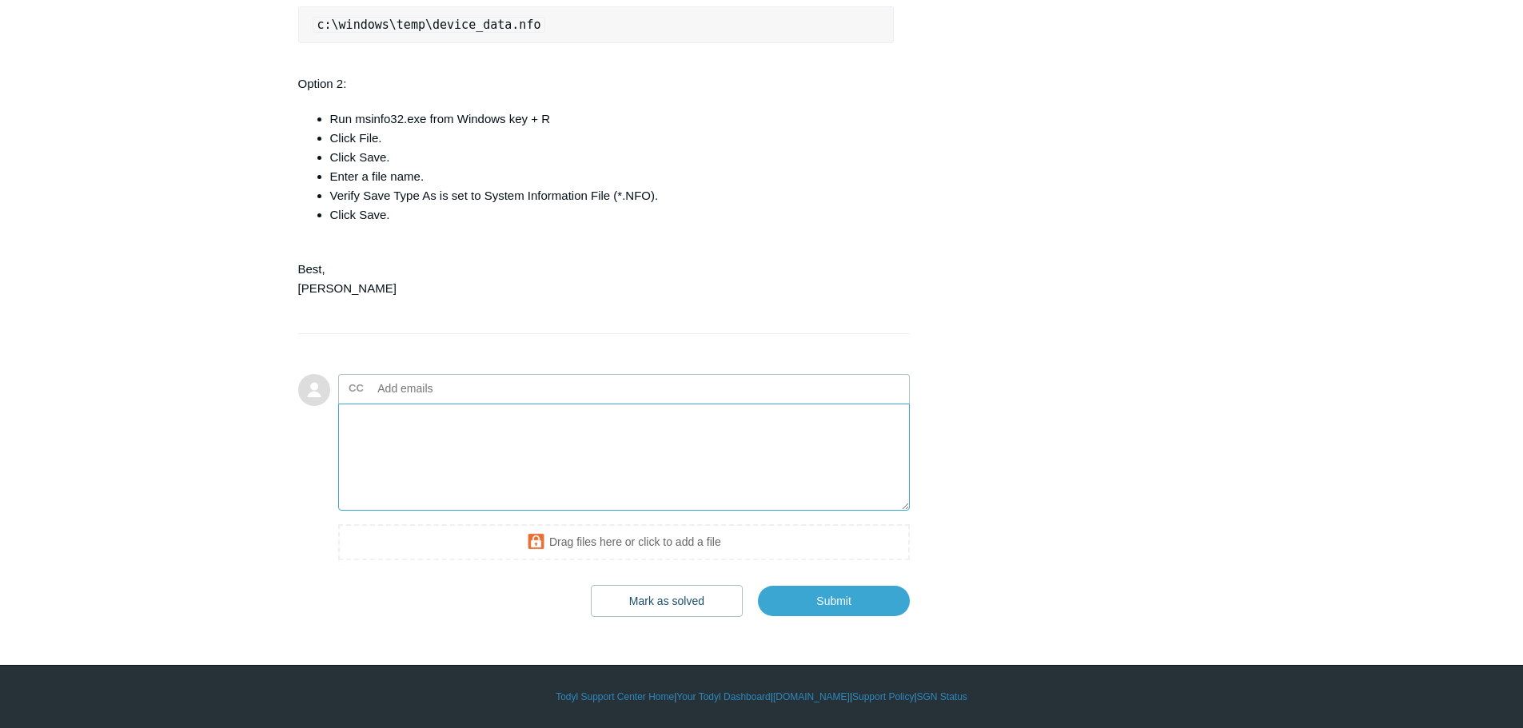
scroll to position [982, 0]
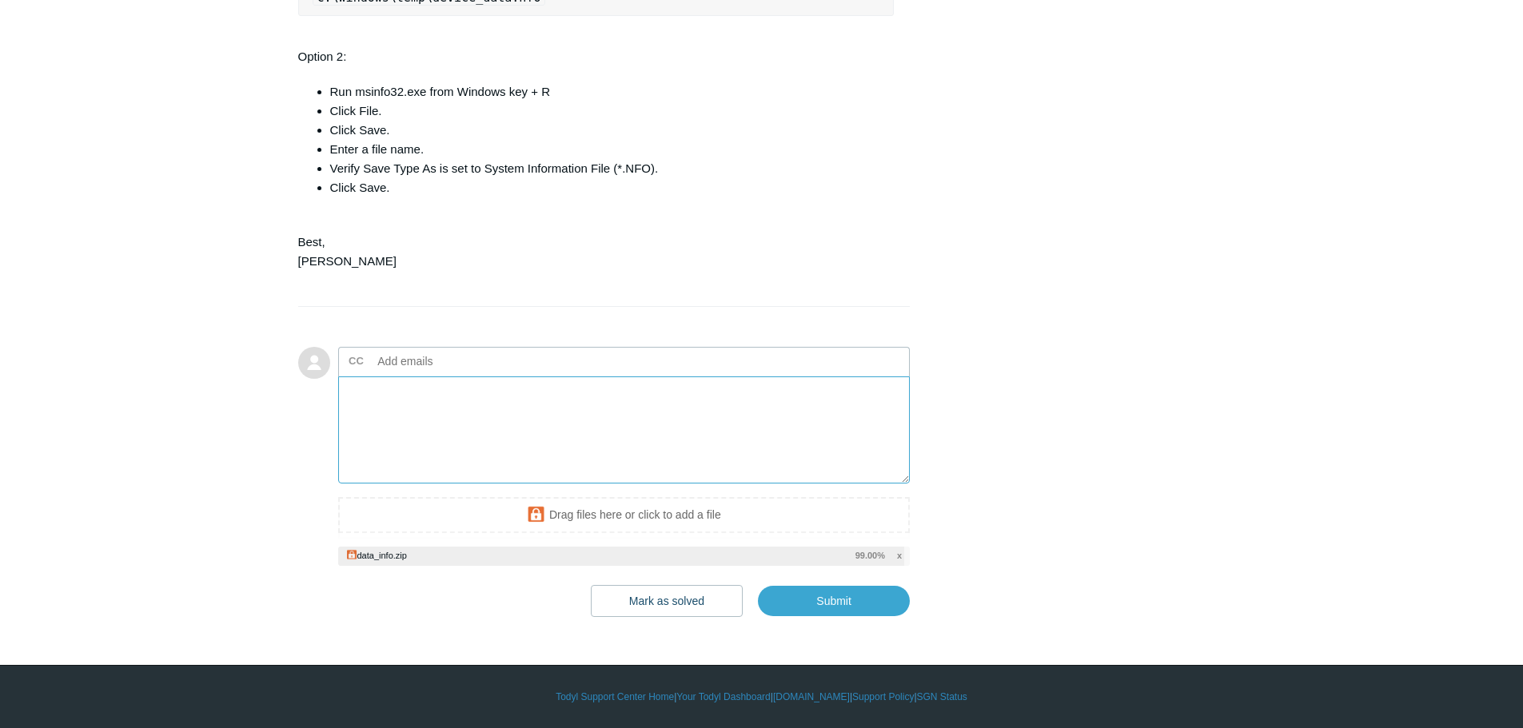
click at [416, 438] on textarea "Add your reply" at bounding box center [624, 430] width 572 height 108
click at [825, 617] on input "Submit" at bounding box center [834, 601] width 152 height 32
type textarea "Hello, The log file has been uploaded. This ticket includes a secure attachment…"
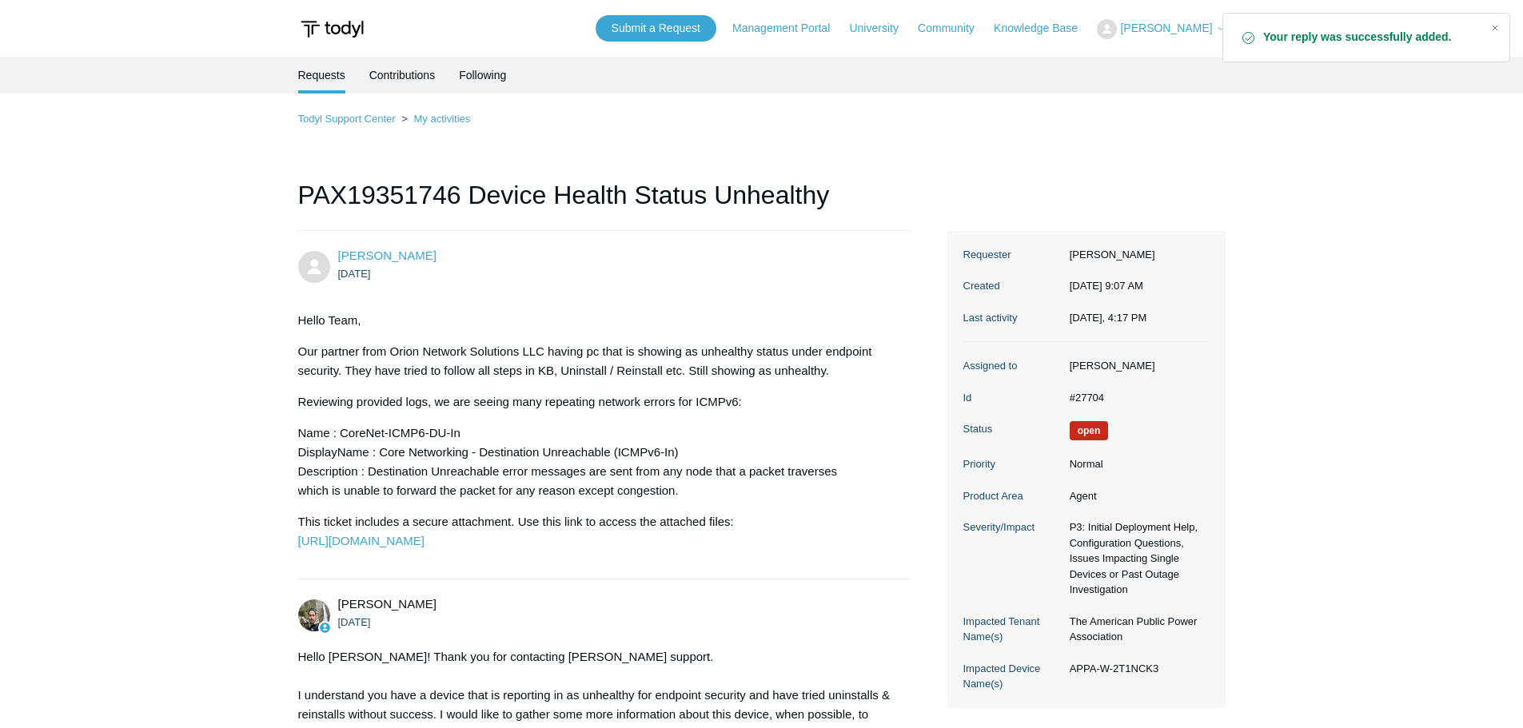
click at [1167, 30] on span "[PERSON_NAME]" at bounding box center [1166, 28] width 92 height 13
click at [1168, 55] on link "My Support Requests" at bounding box center [1175, 63] width 156 height 28
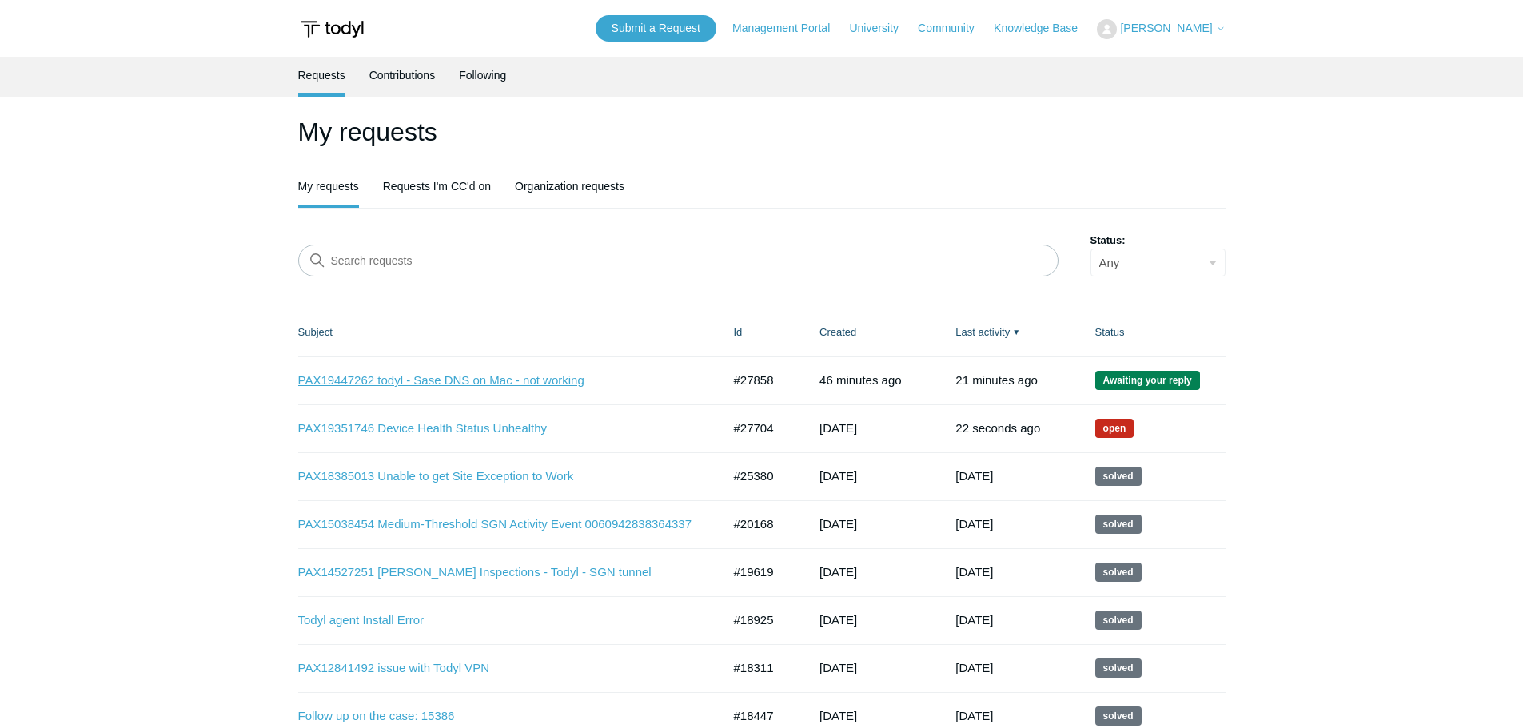
click at [463, 377] on link "PAX19447262 todyl - Sase DNS on Mac - not working" at bounding box center [498, 381] width 400 height 18
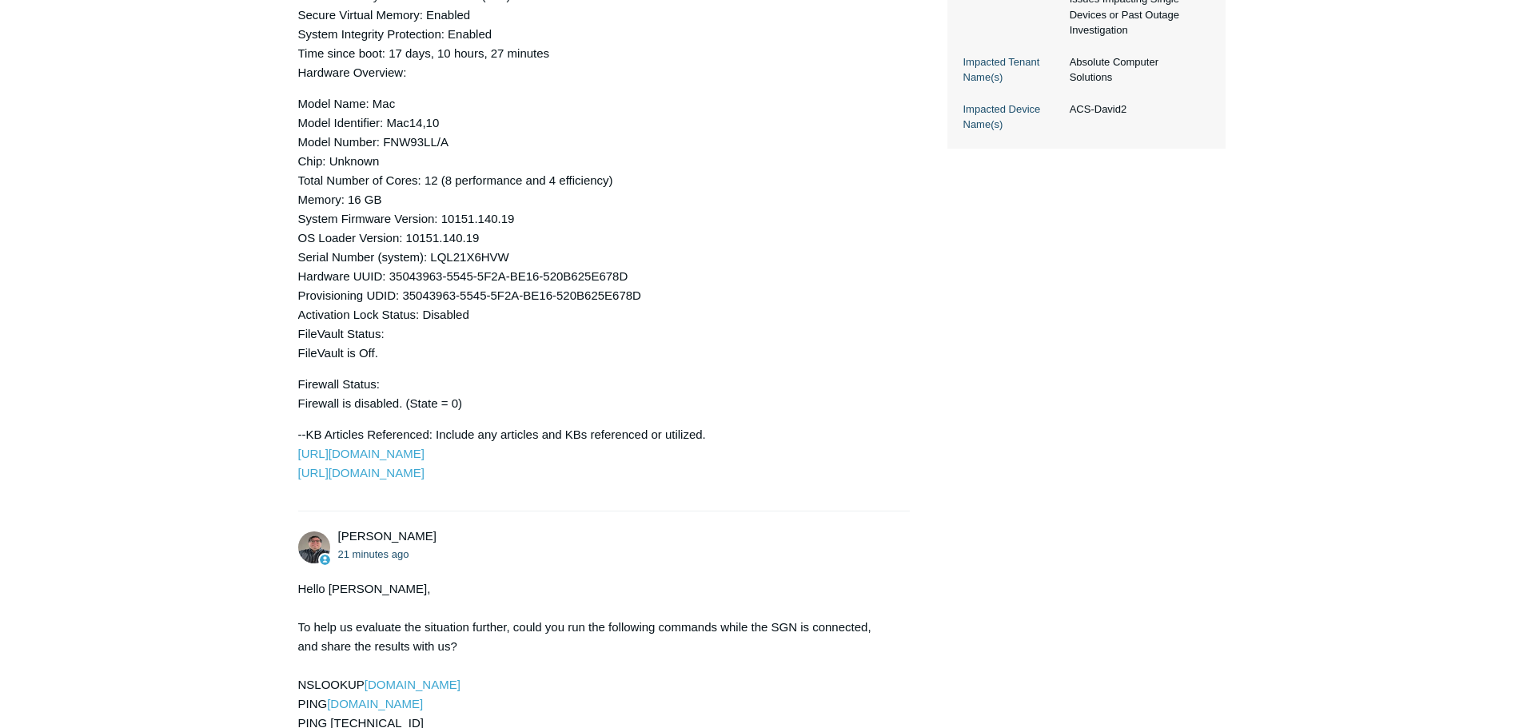
scroll to position [879, 0]
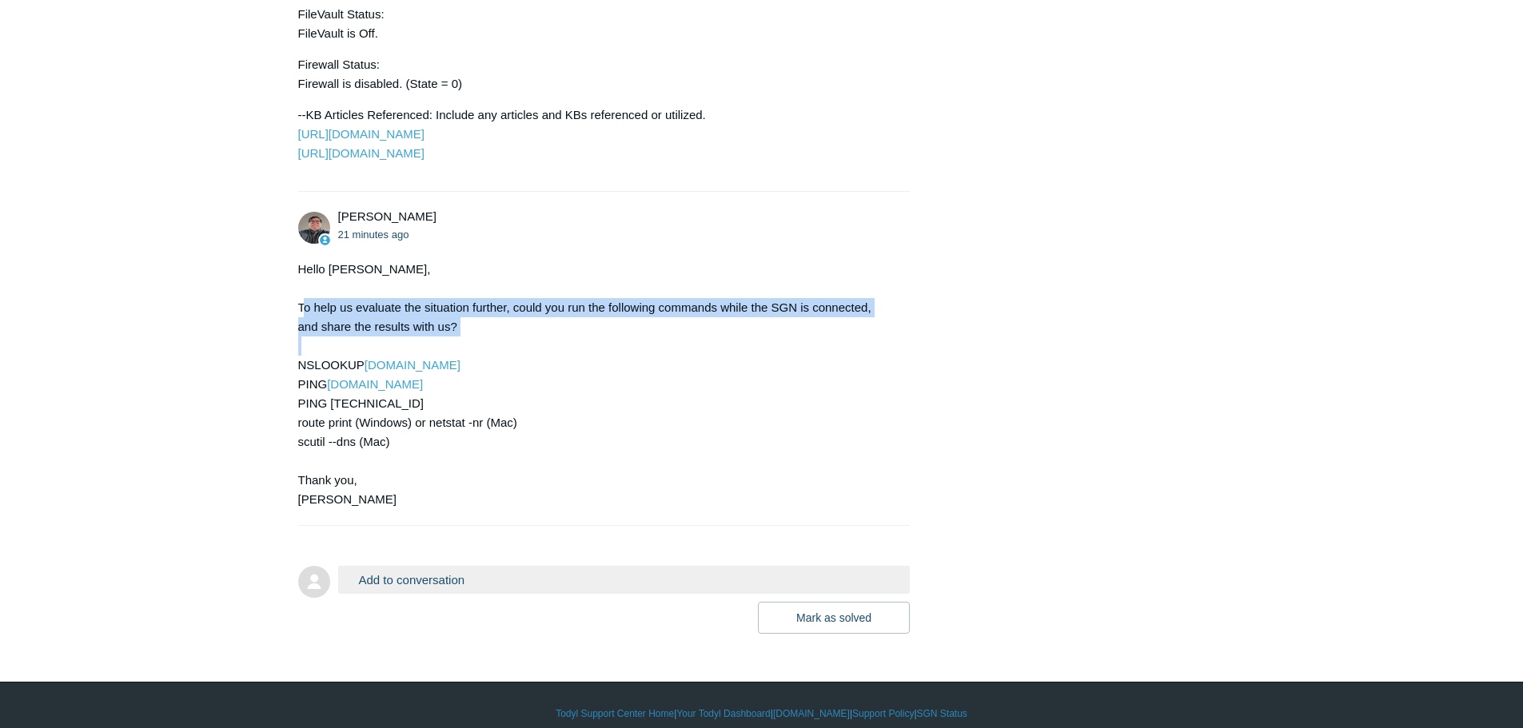
drag, startPoint x: 302, startPoint y: 326, endPoint x: 338, endPoint y: 357, distance: 47.6
click at [338, 357] on div "Hello [PERSON_NAME], To help us evaluate the situation further, could you run t…" at bounding box center [596, 384] width 596 height 249
click at [327, 345] on div "Hello Alisher, To help us evaluate the situation further, could you run the fol…" at bounding box center [596, 384] width 596 height 249
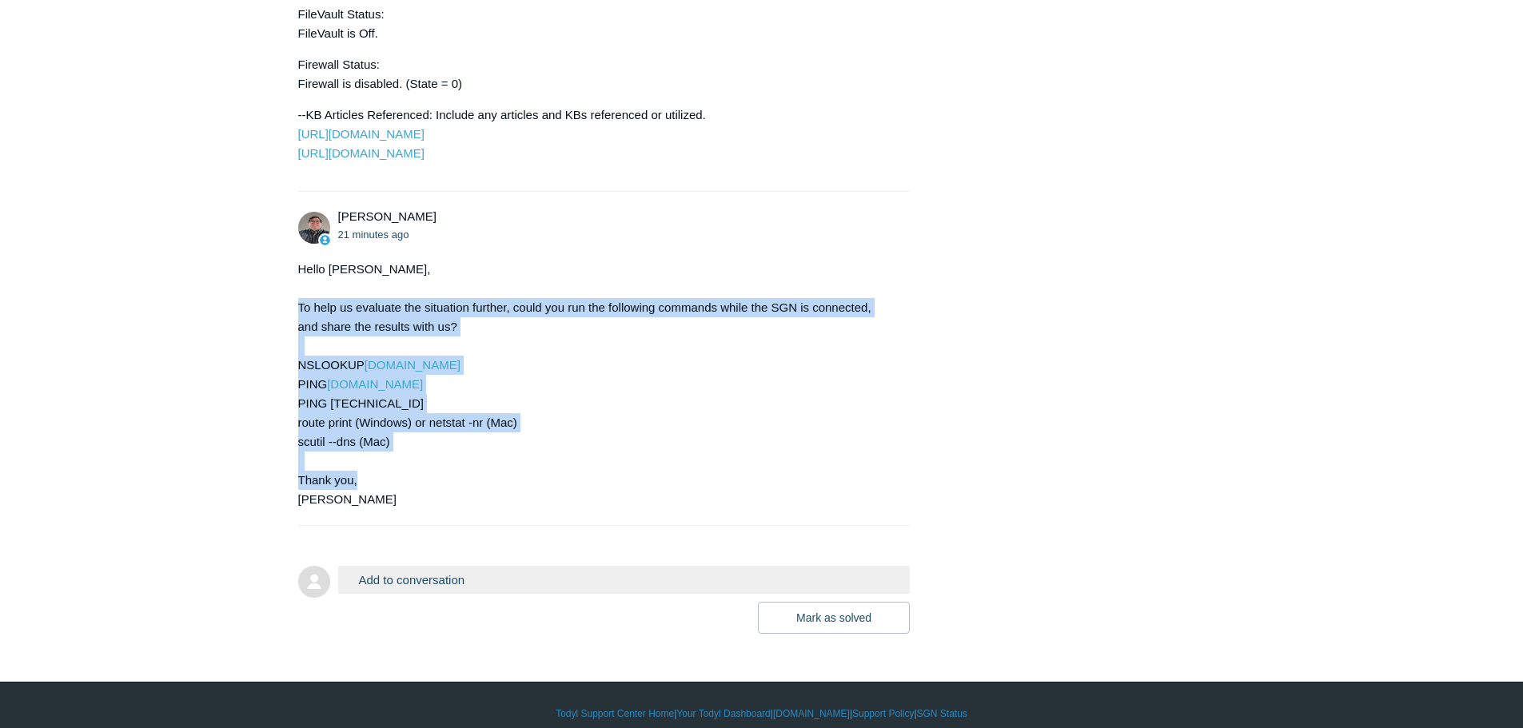
drag, startPoint x: 299, startPoint y: 326, endPoint x: 449, endPoint y: 504, distance: 233.1
click at [449, 504] on div "Hello Alisher, To help us evaluate the situation further, could you run the fol…" at bounding box center [596, 384] width 596 height 249
copy div "To help us evaluate the situation further, could you run the following commands…"
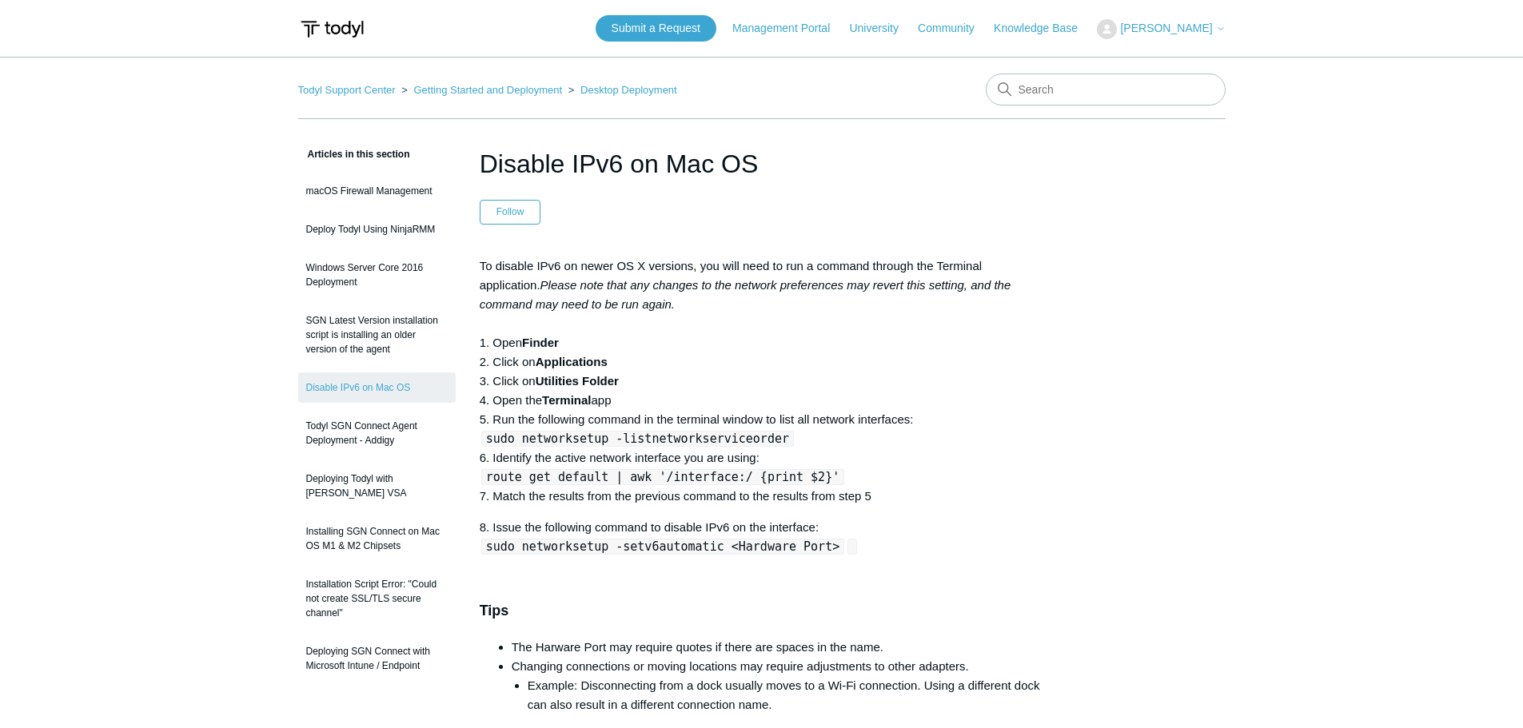
click at [1171, 22] on span "[PERSON_NAME]" at bounding box center [1166, 28] width 92 height 13
click at [1167, 57] on link "My Support Requests" at bounding box center [1175, 63] width 156 height 28
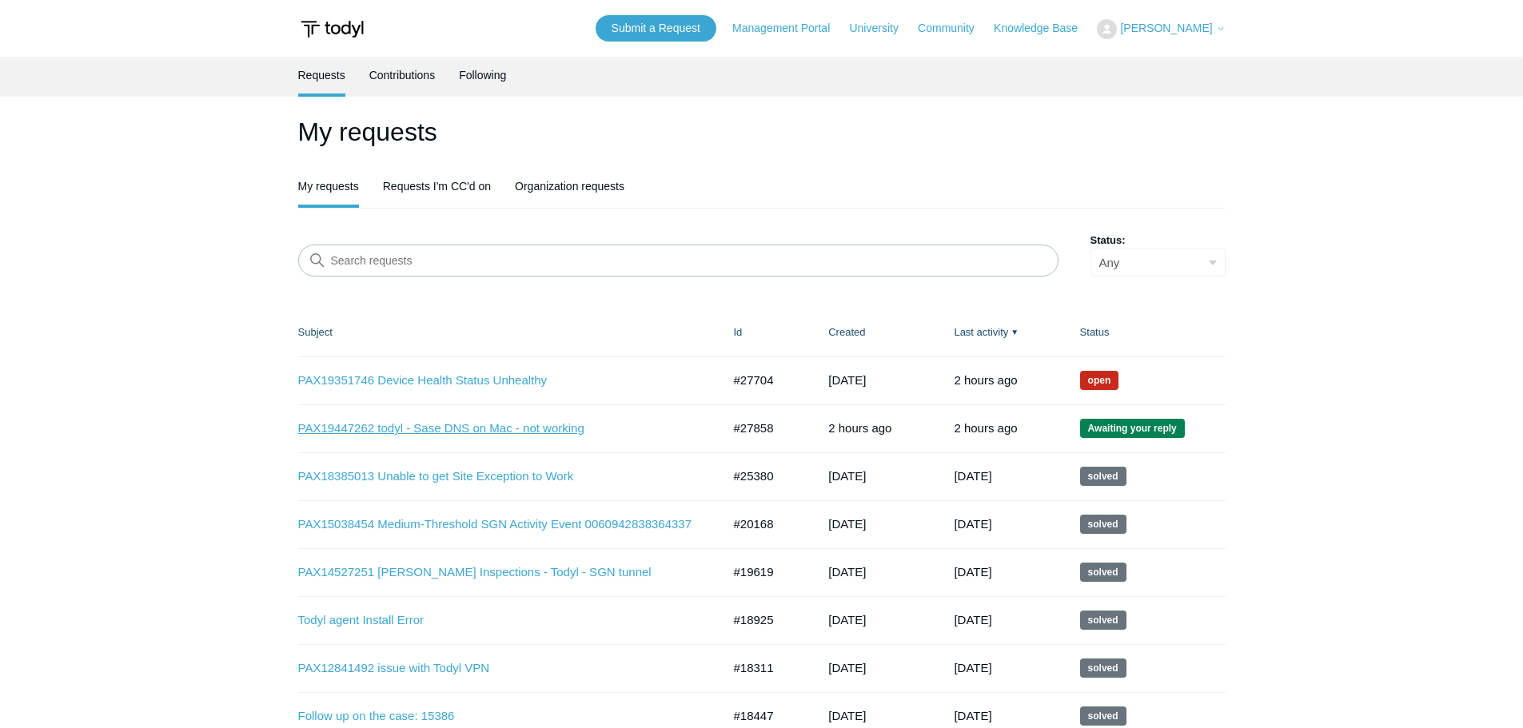
click at [468, 433] on link "PAX19447262 todyl - Sase DNS on Mac - not working" at bounding box center [498, 429] width 400 height 18
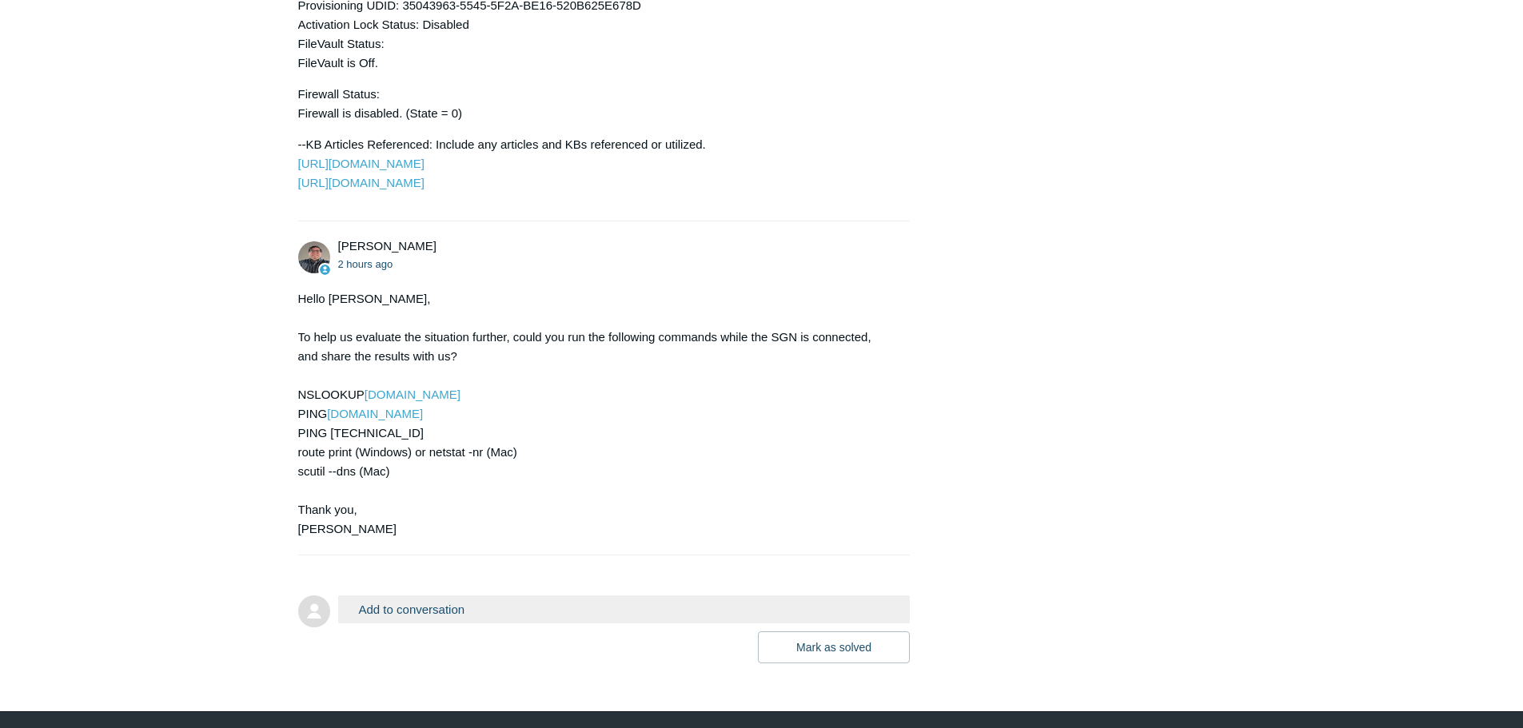
scroll to position [915, 0]
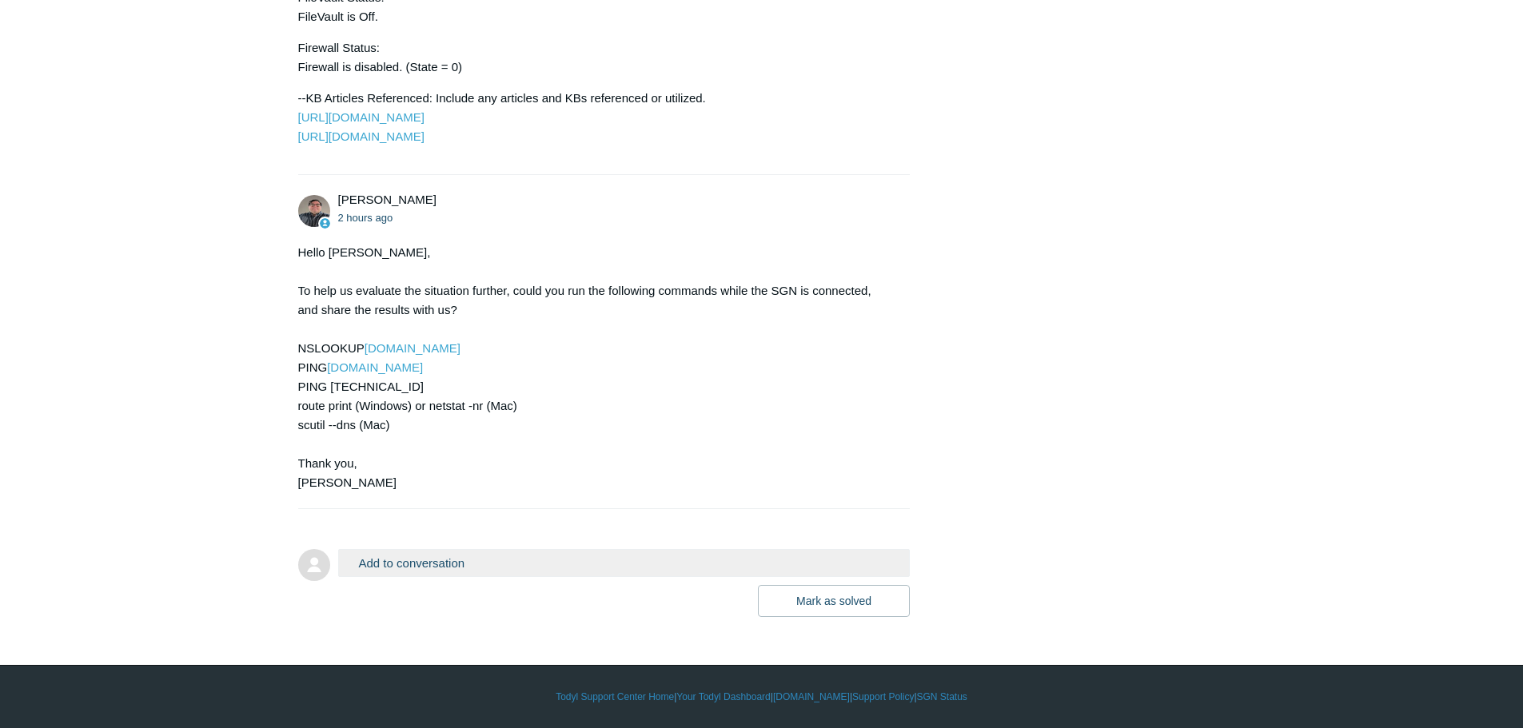
click at [458, 572] on button "Add to conversation" at bounding box center [624, 563] width 572 height 28
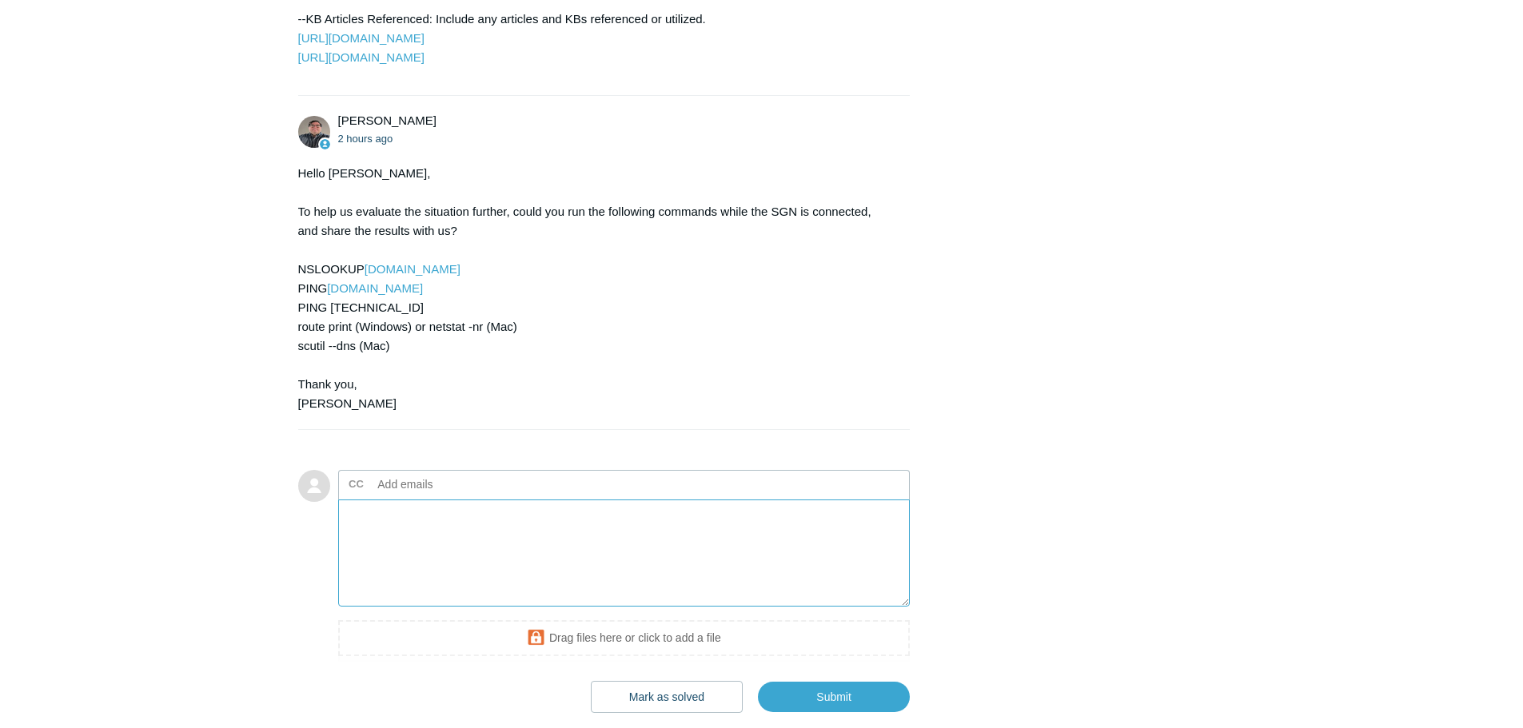
scroll to position [995, 0]
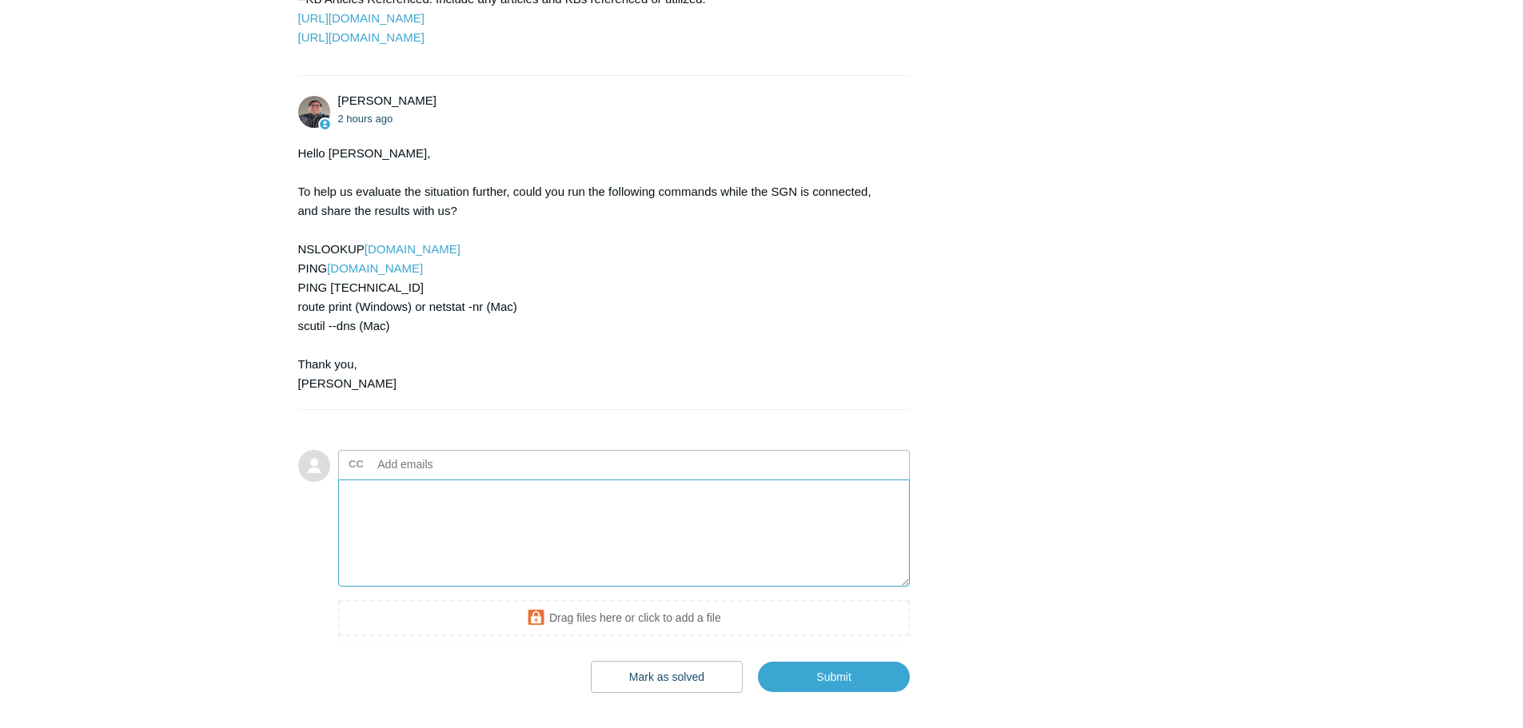
paste textarea "@Brotan88*"
type textarea "@Brotan88*"
paste textarea "Last login: [DATE] 16:40:12 on ttys000 [PERSON_NAME]@ACS-David2 ~ % nslookup [D…"
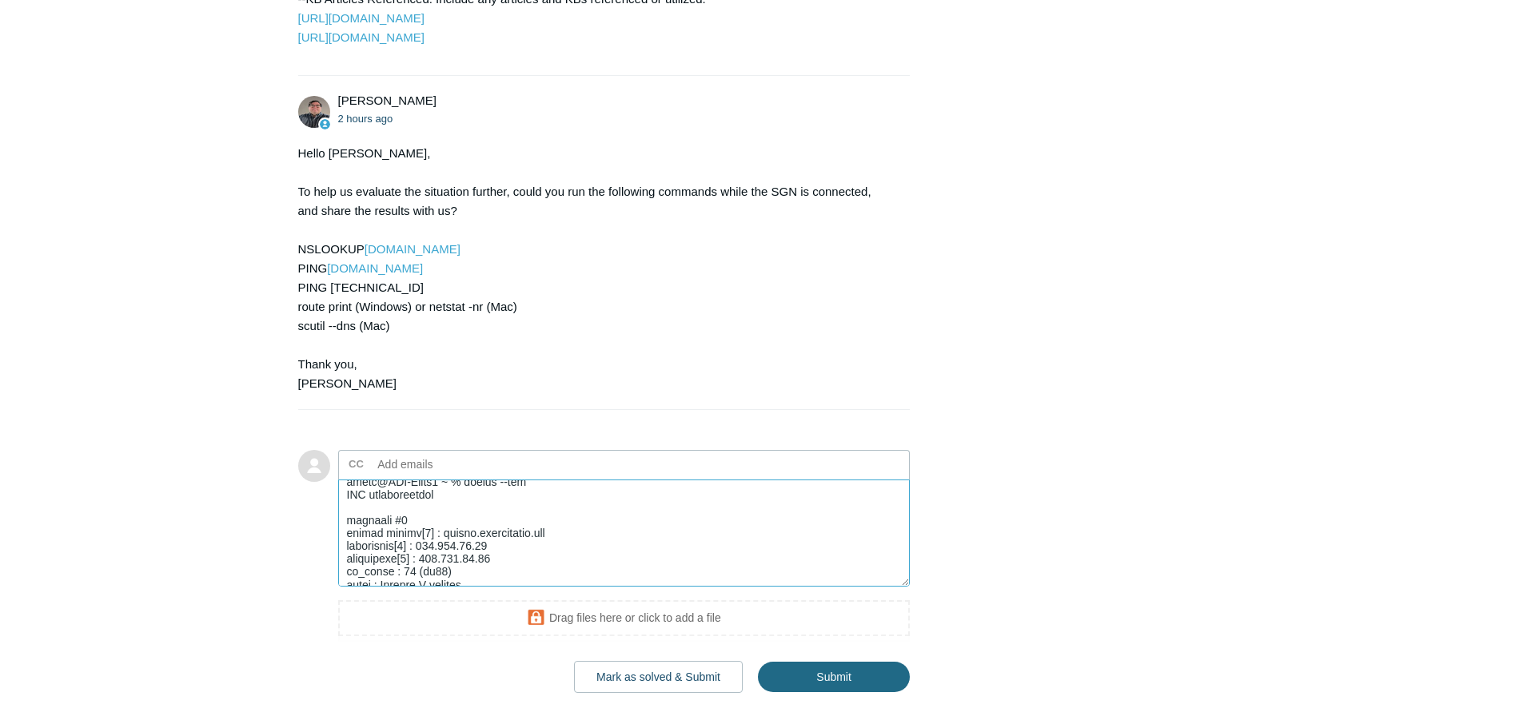
type textarea "Last login: [DATE] 16:40:12 on ttys000 [PERSON_NAME]@ACS-David2 ~ % nslookup [D…"
click at [855, 694] on input "Submit" at bounding box center [834, 678] width 152 height 32
